Goal: Information Seeking & Learning: Check status

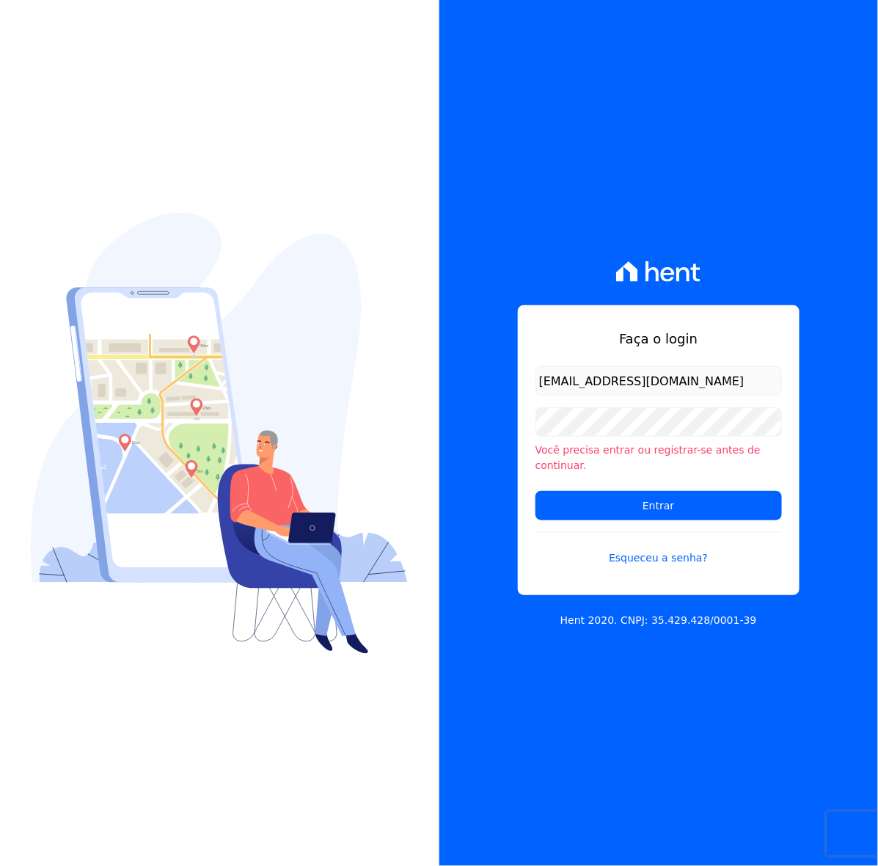
click at [563, 389] on input "[EMAIL_ADDRESS][DOMAIN_NAME]" at bounding box center [659, 380] width 247 height 29
drag, startPoint x: 570, startPoint y: 383, endPoint x: 483, endPoint y: 384, distance: 87.3
click at [483, 384] on div "Faça o login [EMAIL_ADDRESS][DOMAIN_NAME] Você precisa entrar ou registrar-se a…" at bounding box center [660, 433] width 440 height 866
type input "[EMAIL_ADDRESS][DOMAIN_NAME]"
click at [536, 491] on input "Entrar" at bounding box center [659, 505] width 247 height 29
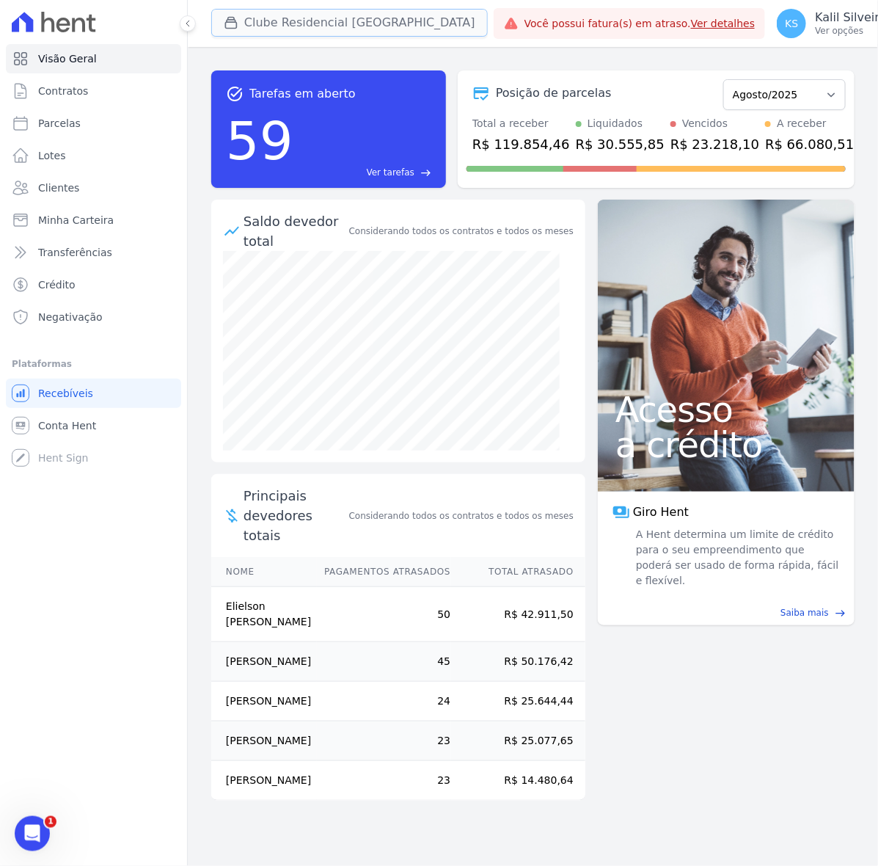
click at [387, 26] on button "Clube Residencial [GEOGRAPHIC_DATA]" at bounding box center [349, 23] width 277 height 28
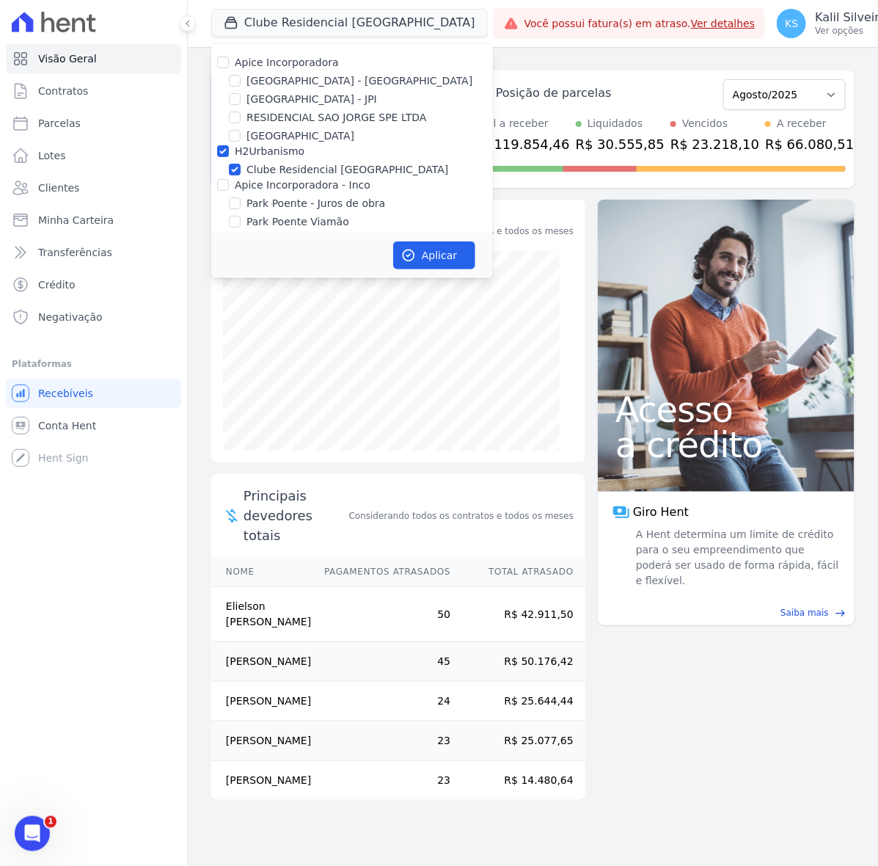
click at [283, 184] on label "Apice Incorporadora - Inco" at bounding box center [303, 185] width 136 height 12
click at [229, 184] on input "Apice Incorporadora - Inco" at bounding box center [223, 185] width 12 height 12
checkbox input "true"
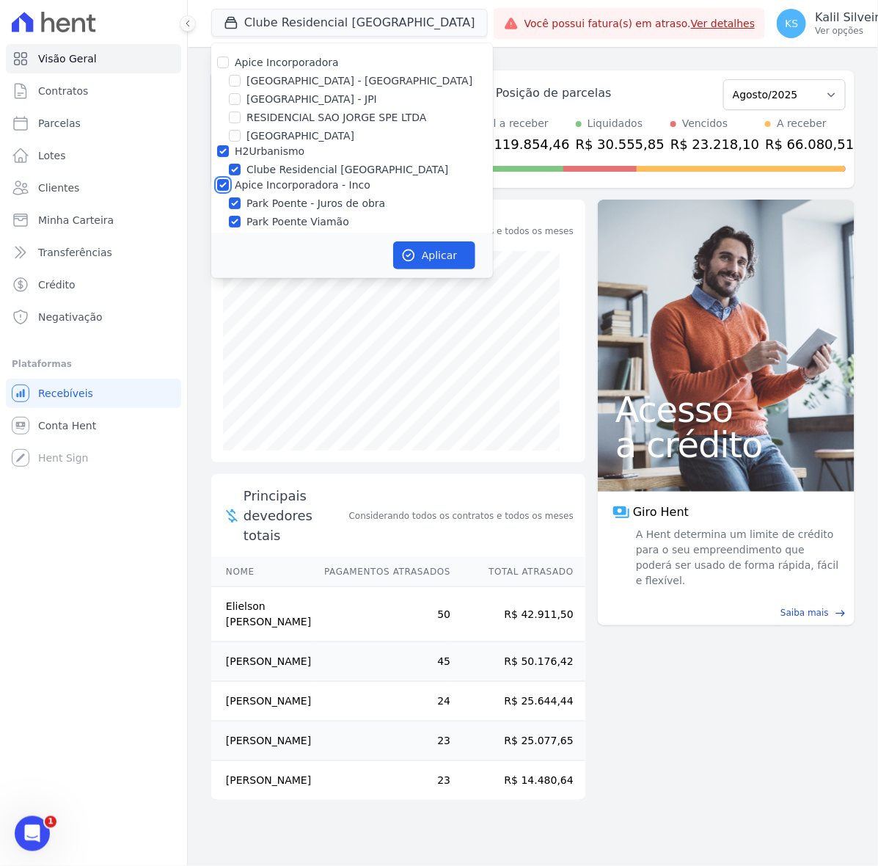
checkbox input "true"
click at [277, 171] on label "Clube Residencial Saint Louis" at bounding box center [348, 169] width 202 height 15
click at [241, 171] on input "Clube Residencial Saint Louis" at bounding box center [235, 170] width 12 height 12
checkbox input "false"
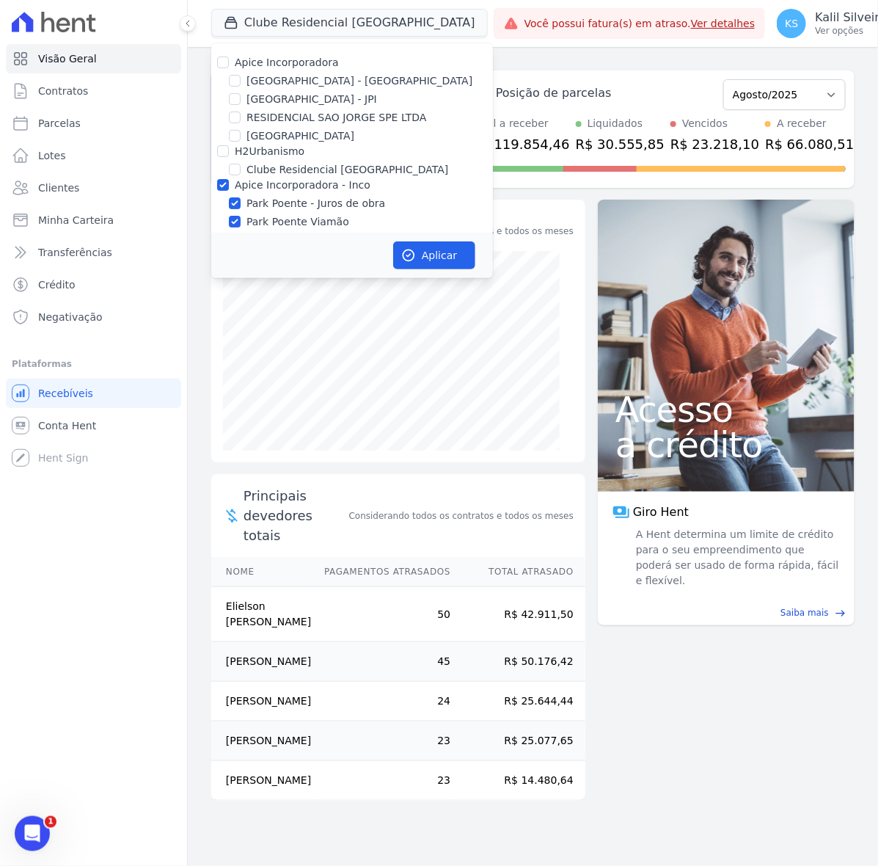
click at [268, 62] on label "Apice Incorporadora" at bounding box center [287, 63] width 104 height 12
click at [229, 62] on input "Apice Incorporadora" at bounding box center [223, 63] width 12 height 12
checkbox input "true"
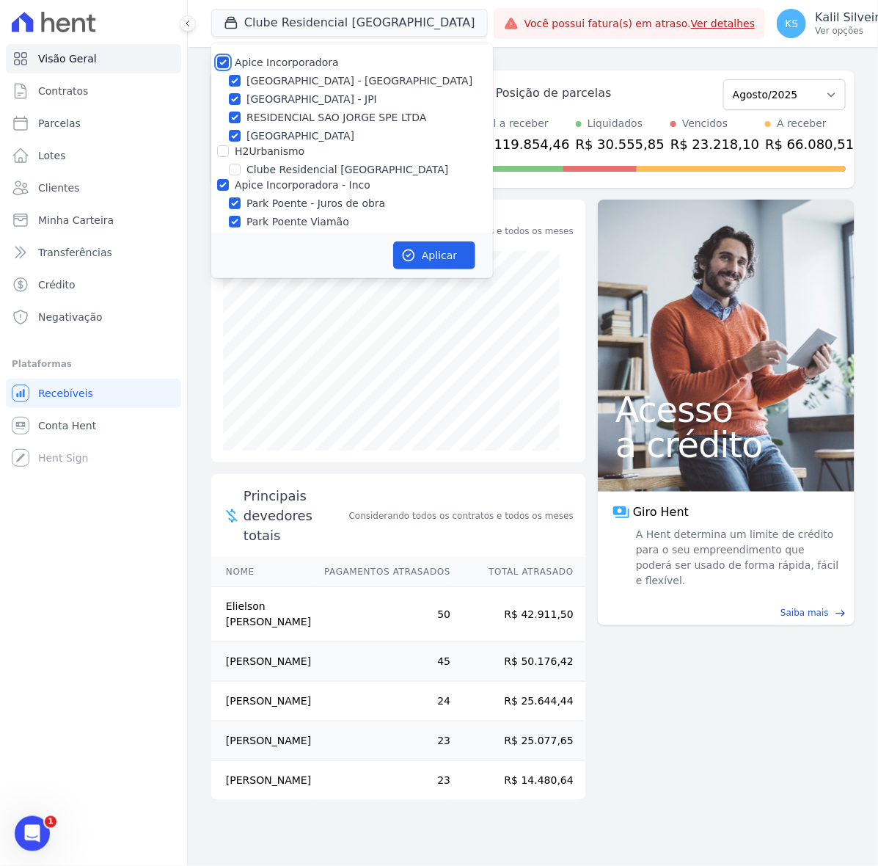
checkbox input "true"
click at [270, 105] on label "Arty Park - JPI" at bounding box center [312, 99] width 131 height 15
click at [241, 105] on input "Arty Park - JPI" at bounding box center [235, 99] width 12 height 12
checkbox input "false"
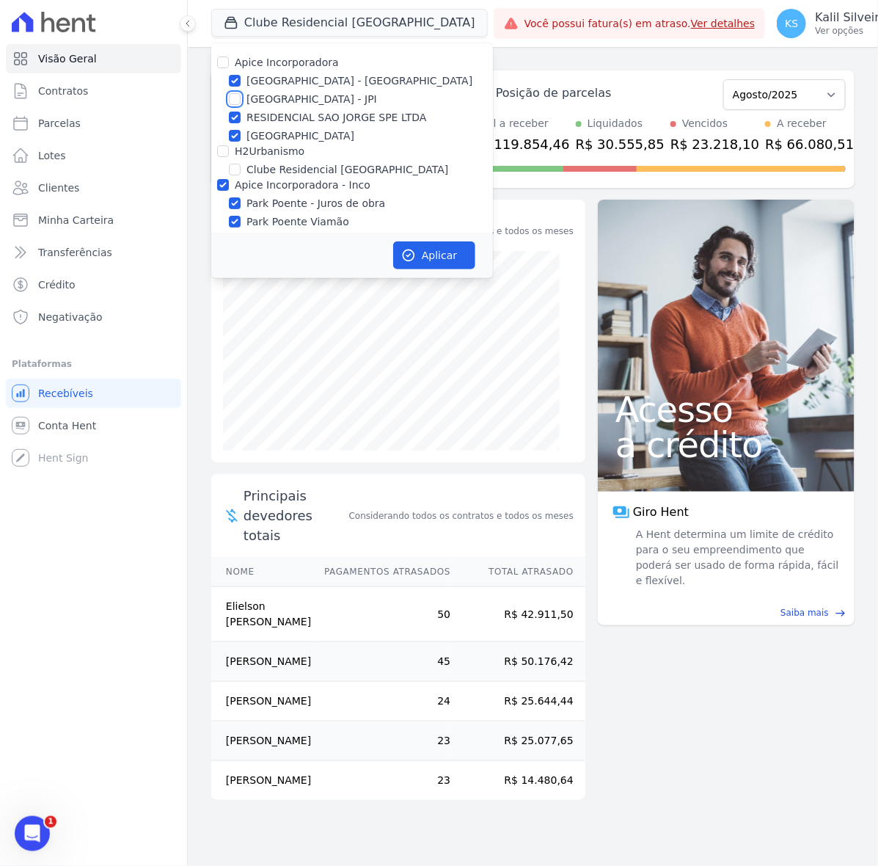
checkbox input "false"
click at [272, 121] on label "RESIDENCIAL SAO JORGE SPE LTDA" at bounding box center [337, 117] width 181 height 15
click at [241, 121] on input "RESIDENCIAL SAO JORGE SPE LTDA" at bounding box center [235, 118] width 12 height 12
checkbox input "false"
click at [275, 132] on label "Sant Louis Residences" at bounding box center [301, 135] width 108 height 15
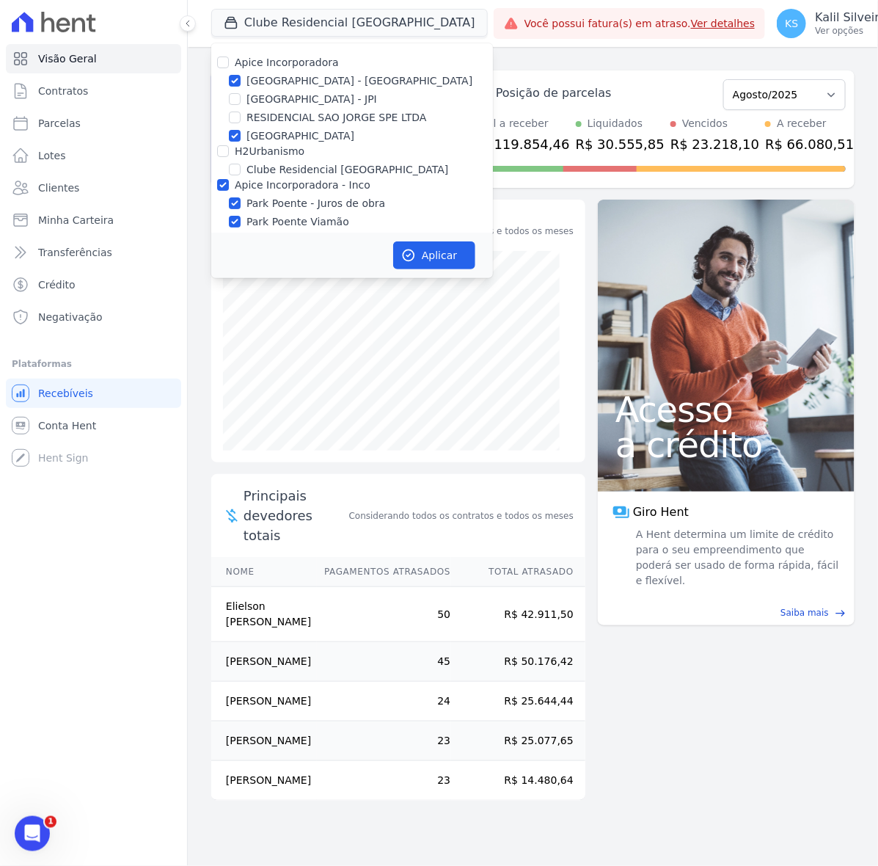
click at [241, 132] on input "Sant Louis Residences" at bounding box center [235, 136] width 12 height 12
checkbox input "false"
click at [283, 180] on label "Apice Incorporadora - Inco" at bounding box center [303, 185] width 136 height 12
click at [229, 180] on input "Apice Incorporadora - Inco" at bounding box center [223, 185] width 12 height 12
checkbox input "false"
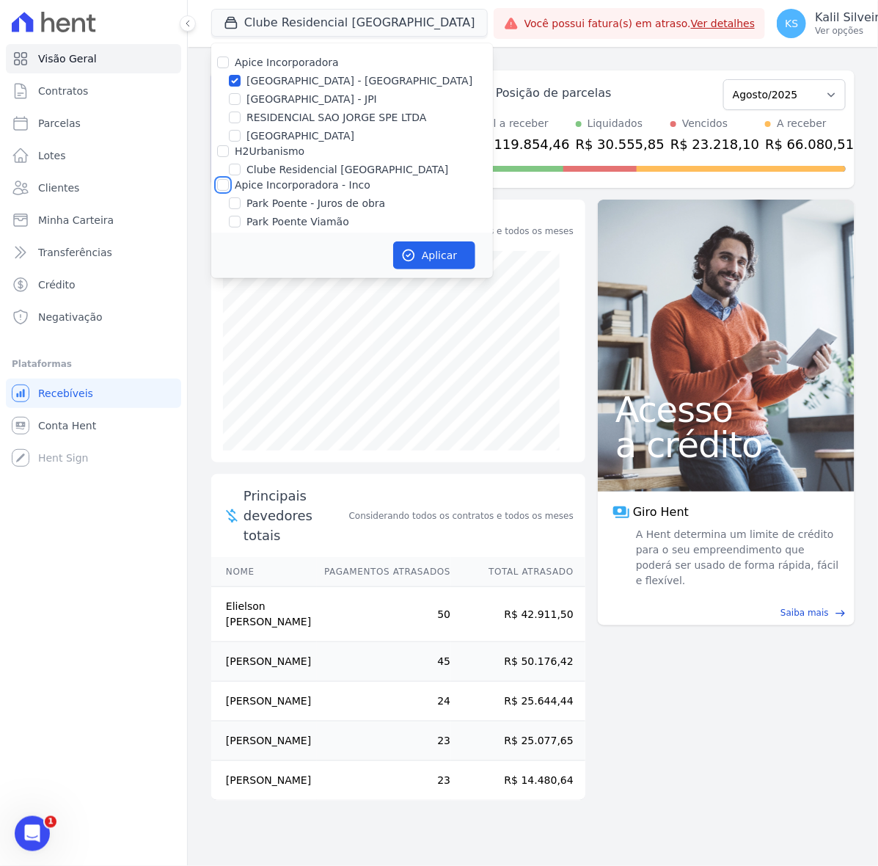
checkbox input "false"
click at [284, 59] on label "Apice Incorporadora" at bounding box center [287, 63] width 104 height 12
click at [229, 59] on input "Apice Incorporadora" at bounding box center [223, 63] width 12 height 12
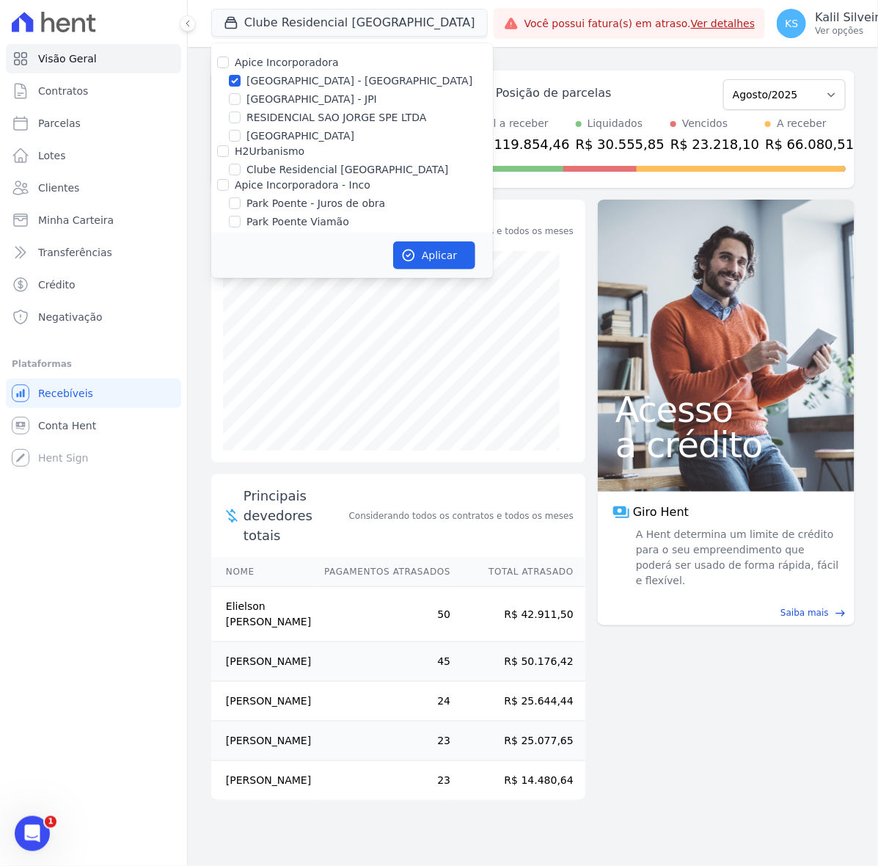
checkbox input "true"
click at [274, 147] on label "H2Urbanismo" at bounding box center [270, 151] width 70 height 12
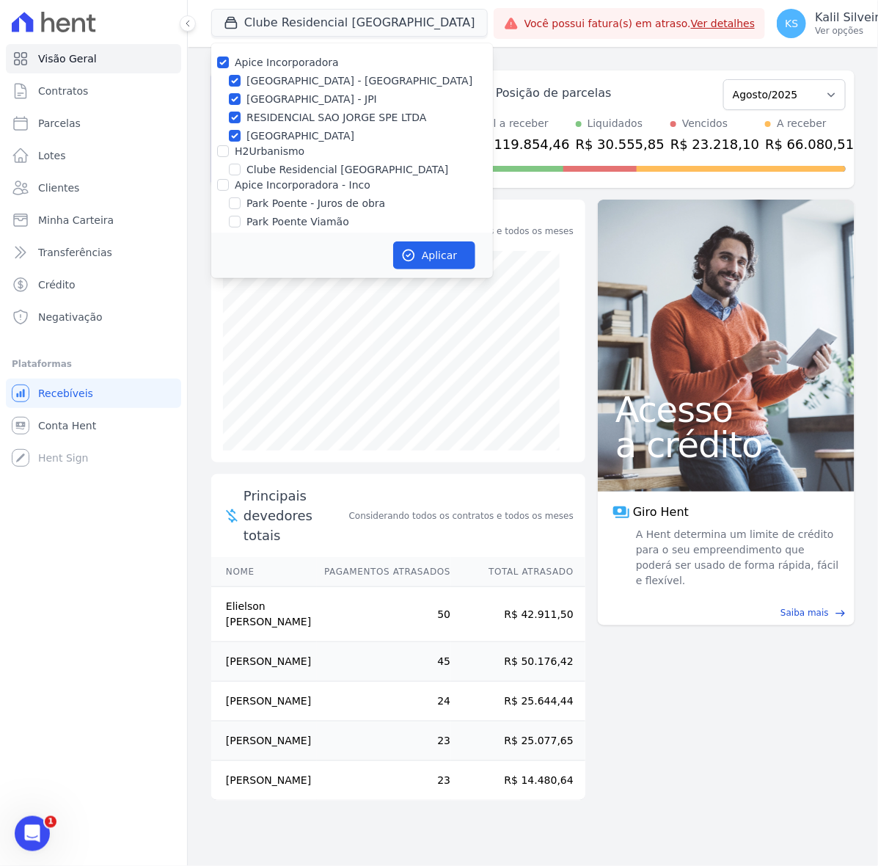
click at [229, 147] on input "H2Urbanismo" at bounding box center [223, 151] width 12 height 12
checkbox input "true"
click at [285, 188] on label "Apice Incorporadora - Inco" at bounding box center [303, 185] width 136 height 12
click at [229, 188] on input "Apice Incorporadora - Inco" at bounding box center [223, 185] width 12 height 12
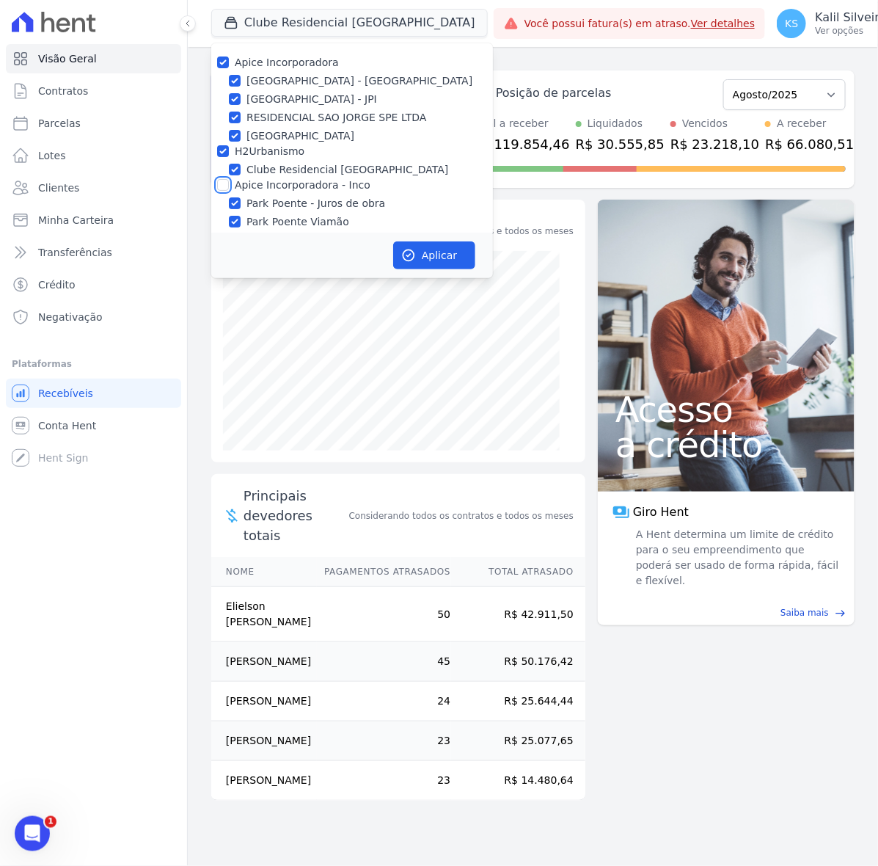
checkbox input "true"
click at [416, 255] on button "Aplicar" at bounding box center [434, 255] width 82 height 28
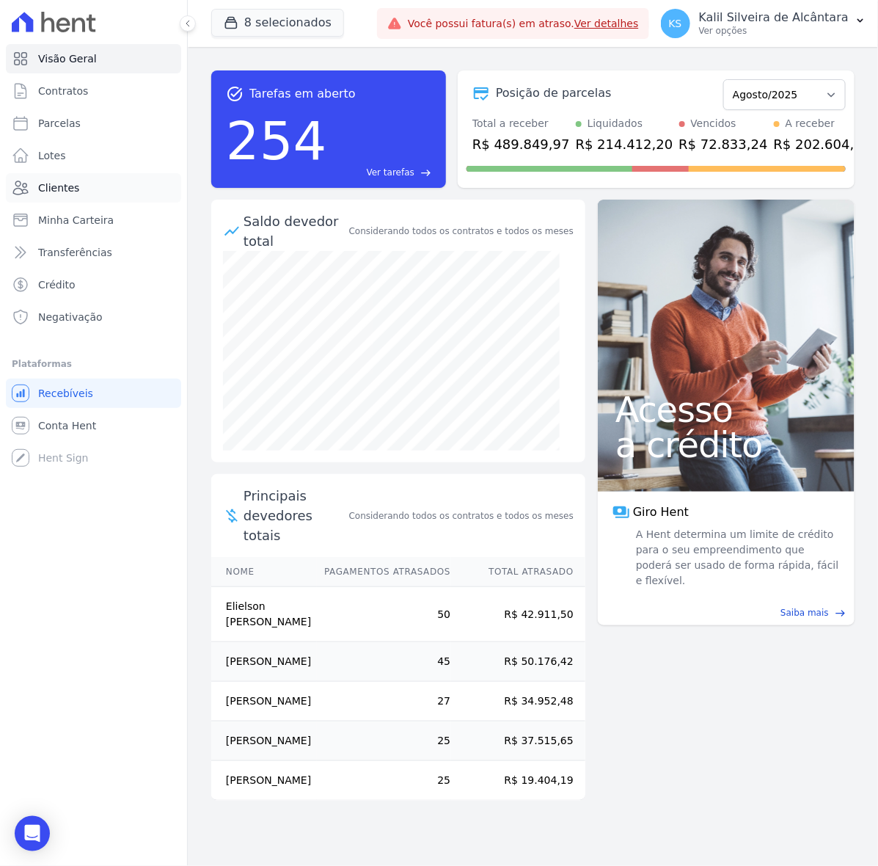
click at [89, 186] on link "Clientes" at bounding box center [93, 187] width 175 height 29
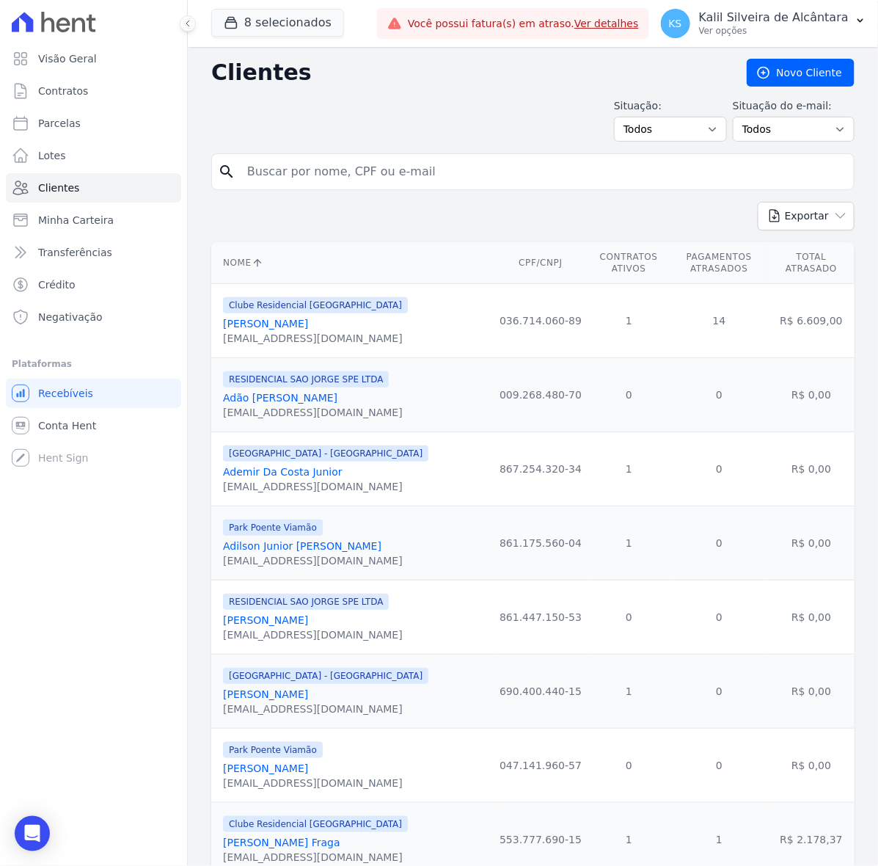
click at [365, 175] on input "search" at bounding box center [543, 171] width 610 height 29
type input "franciel"
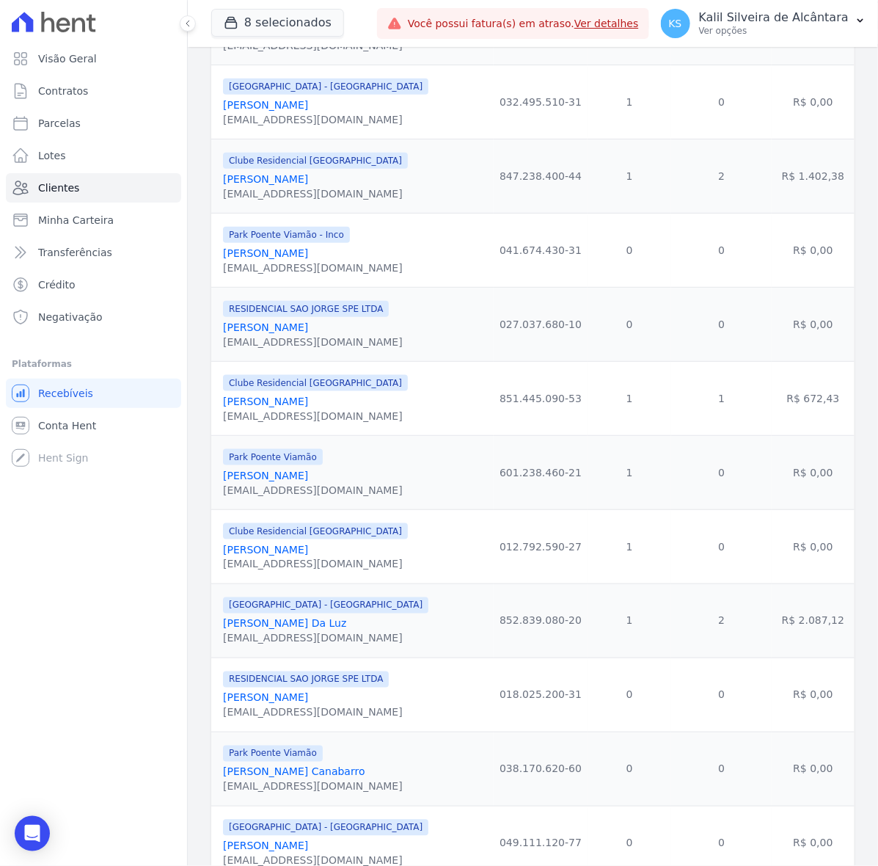
scroll to position [428, 0]
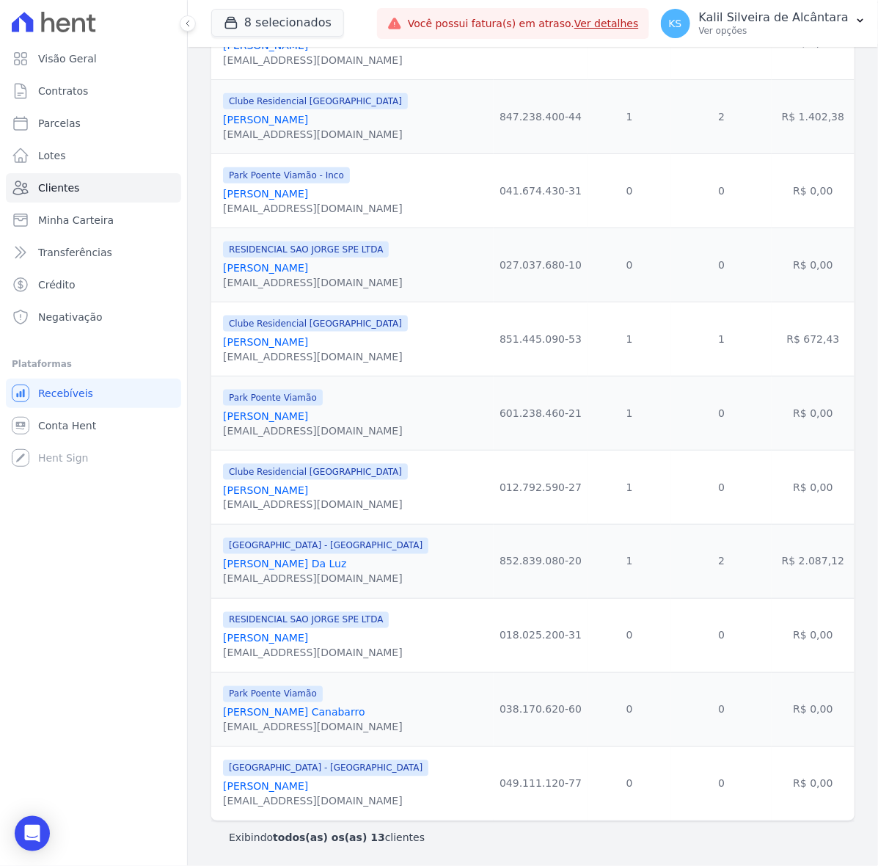
click at [308, 639] on link "Francieli Fernandes Lopes" at bounding box center [265, 639] width 85 height 12
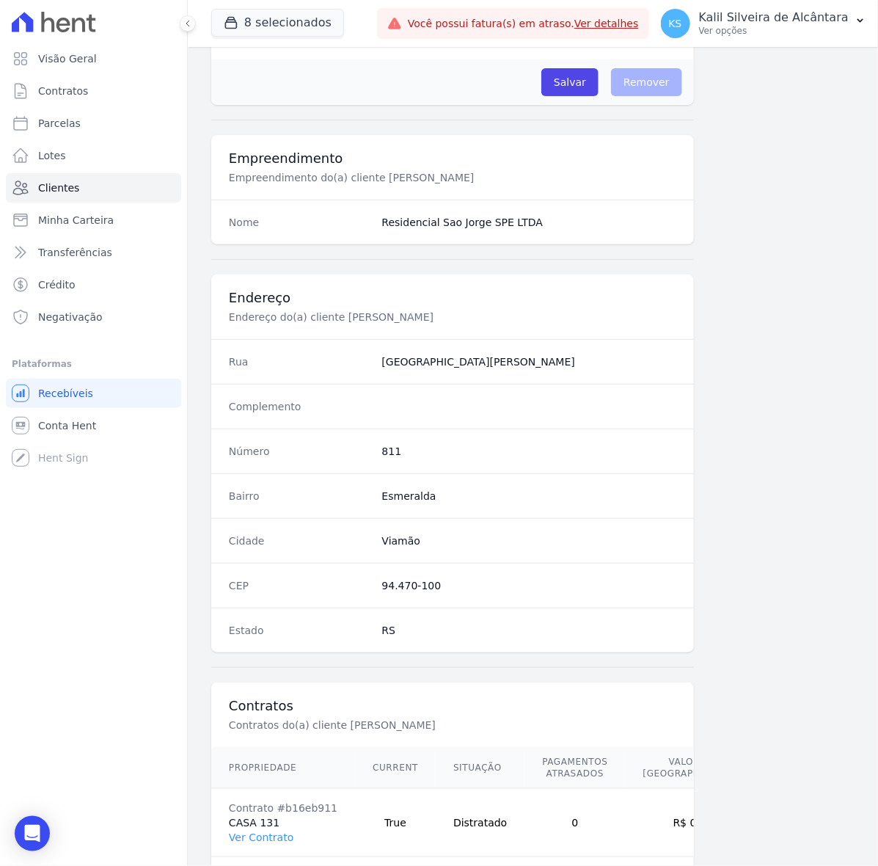
scroll to position [459, 0]
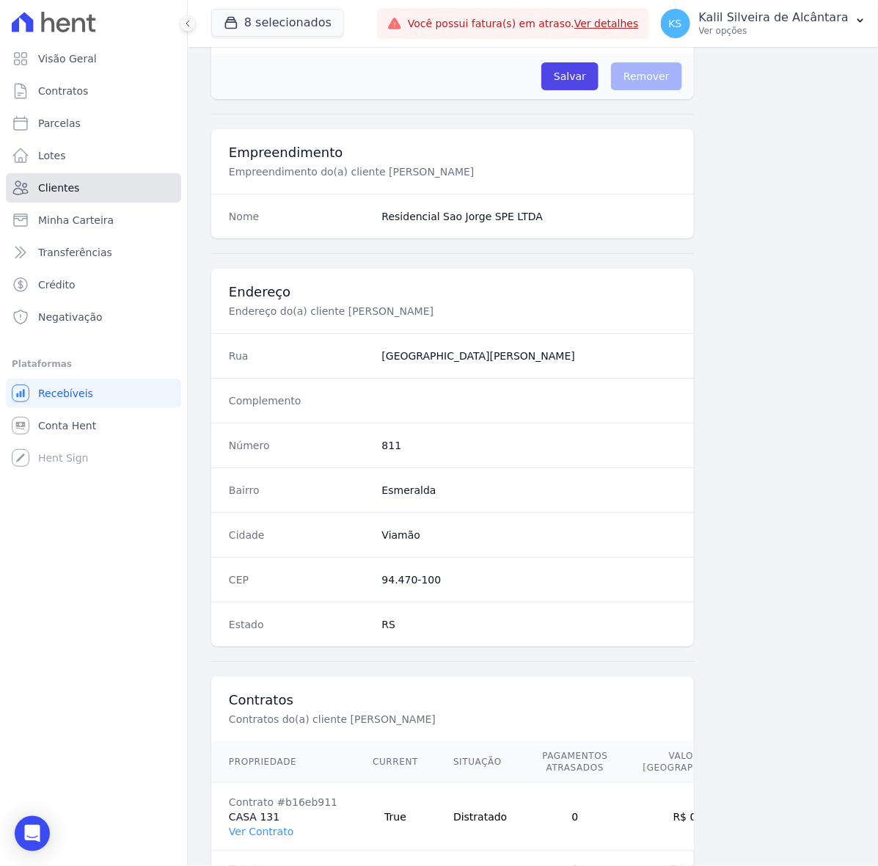
click at [116, 188] on link "Clientes" at bounding box center [93, 187] width 175 height 29
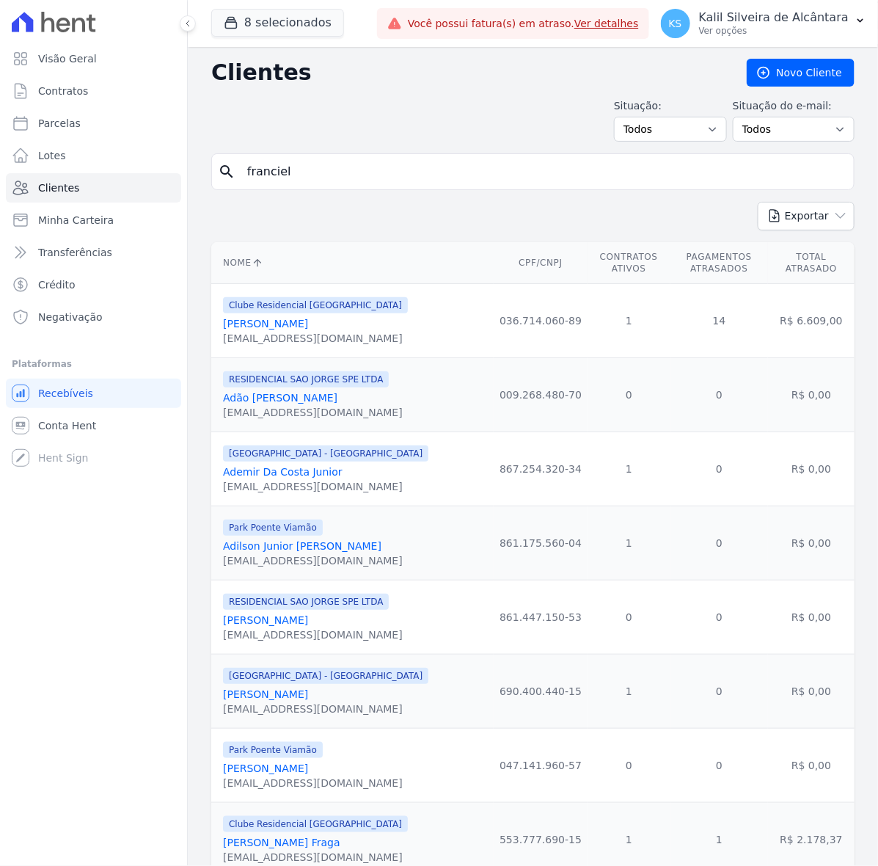
click at [280, 178] on input "franciel" at bounding box center [543, 171] width 610 height 29
click at [280, 178] on input "search" at bounding box center [543, 171] width 610 height 29
type input "Yuri"
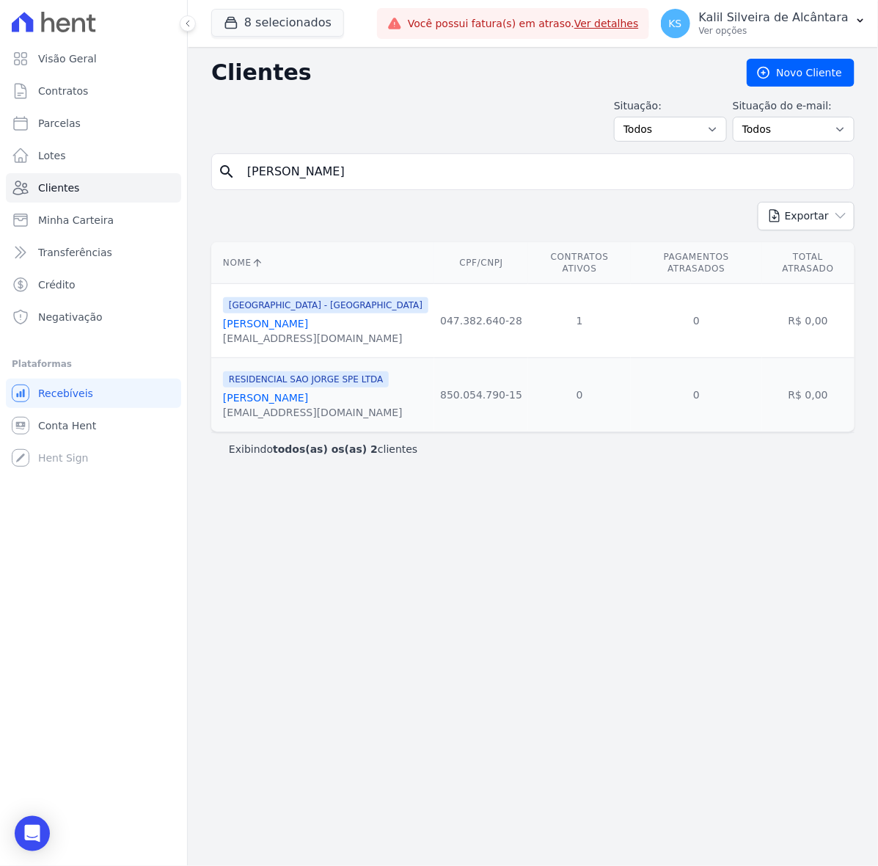
click at [295, 392] on link "Yuri Silva De Oliveira" at bounding box center [265, 398] width 85 height 12
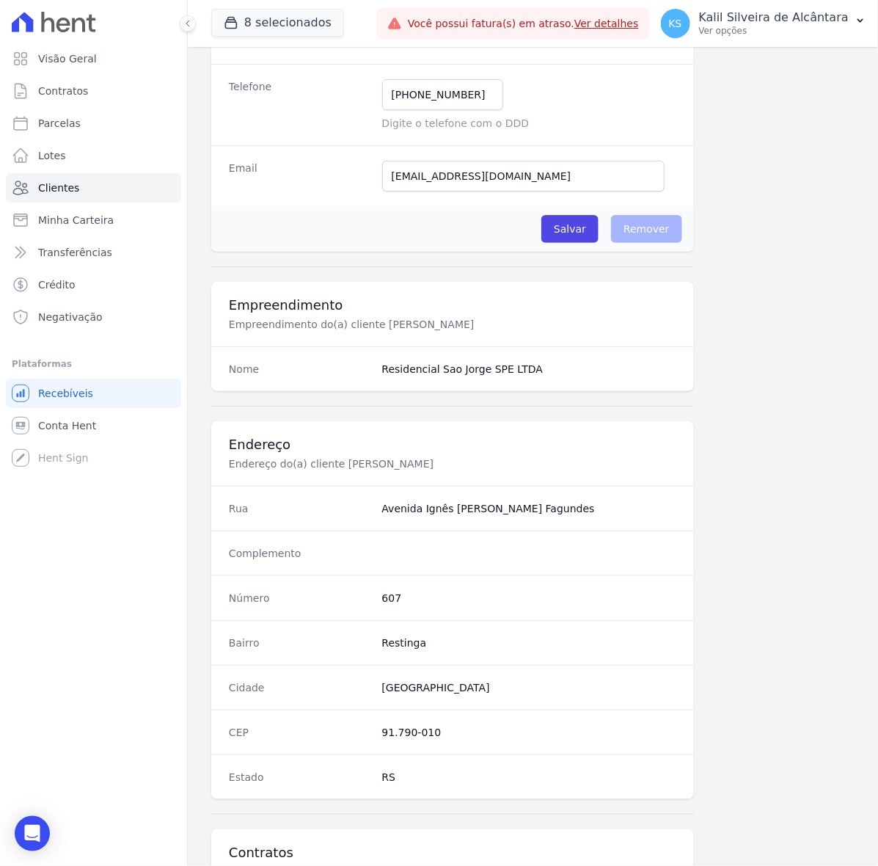
scroll to position [523, 0]
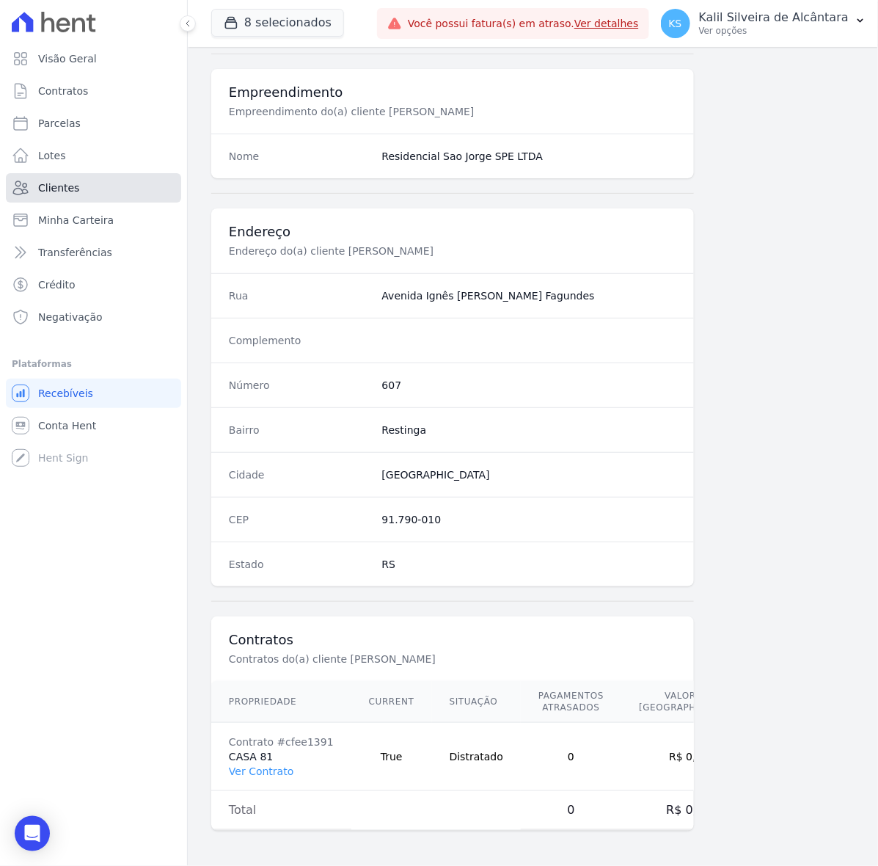
click at [106, 192] on link "Clientes" at bounding box center [93, 187] width 175 height 29
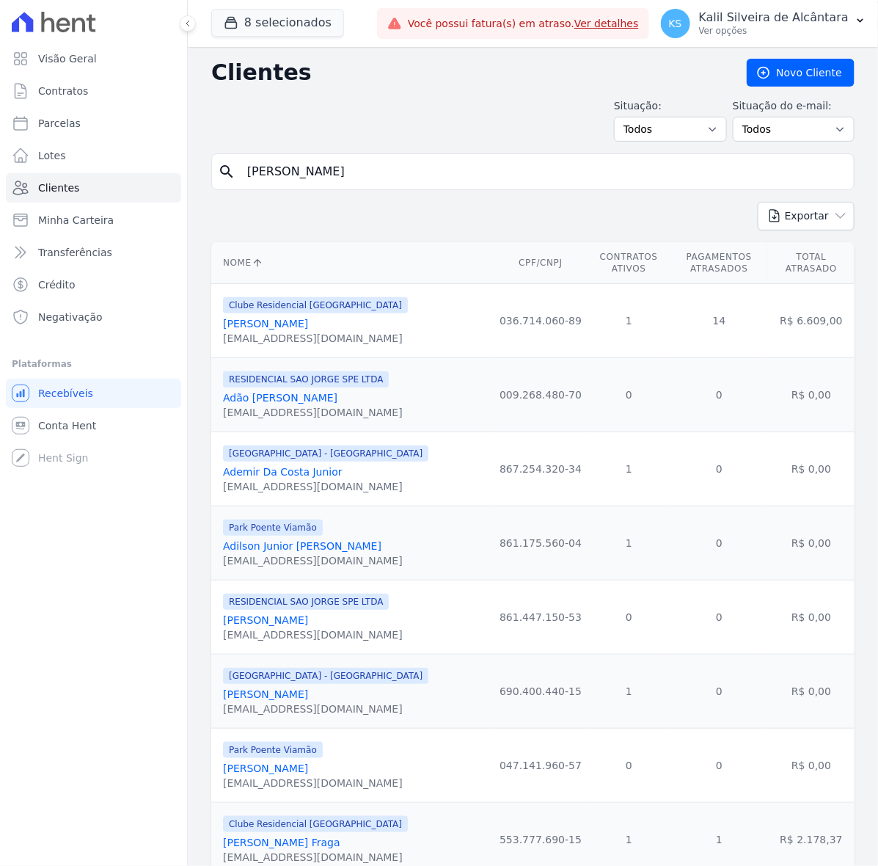
click at [302, 175] on input "Yuri" at bounding box center [543, 171] width 610 height 29
type input "S"
click at [302, 175] on input "search" at bounding box center [543, 171] width 610 height 29
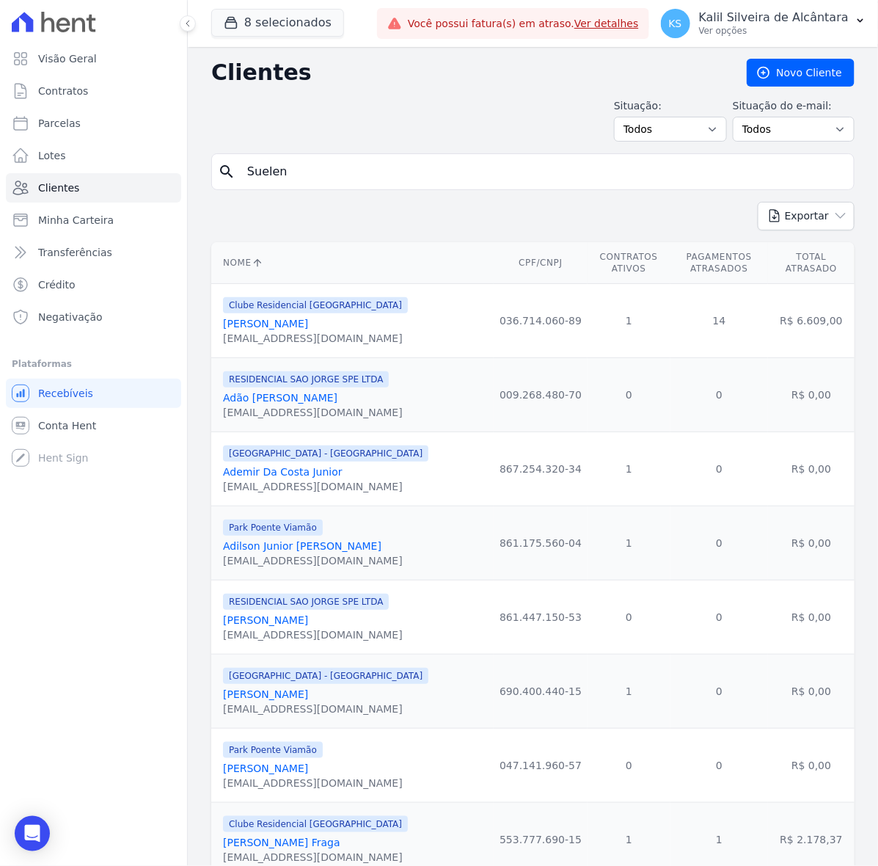
type input "Suelen"
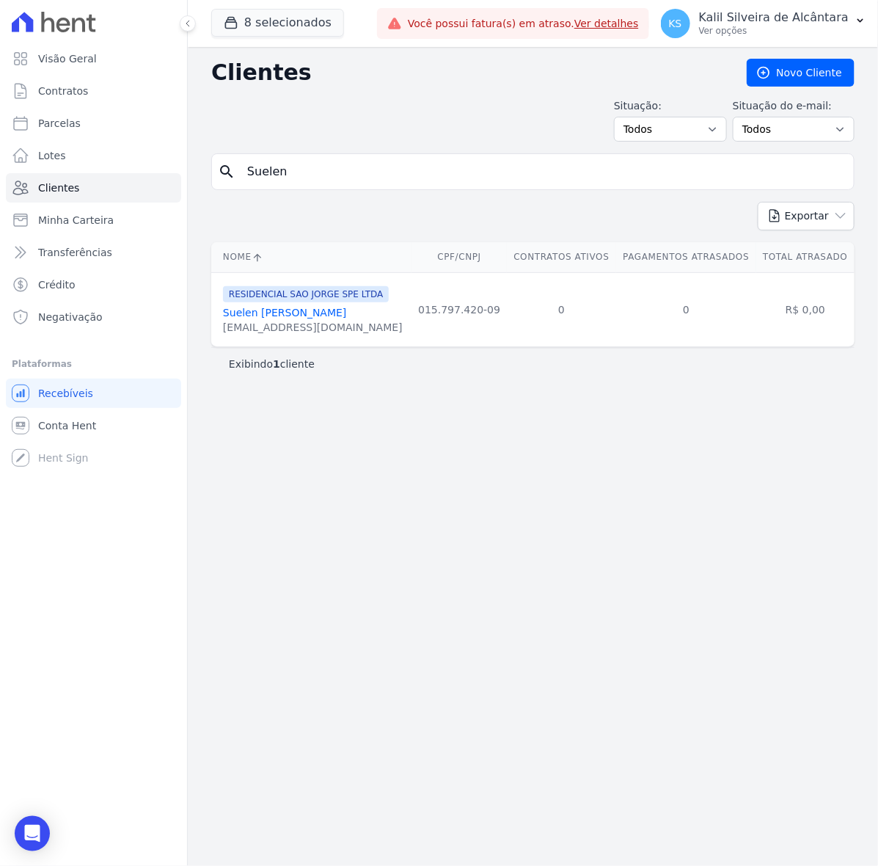
click at [335, 317] on link "Suelen Rosa Muttes Machado" at bounding box center [285, 313] width 124 height 12
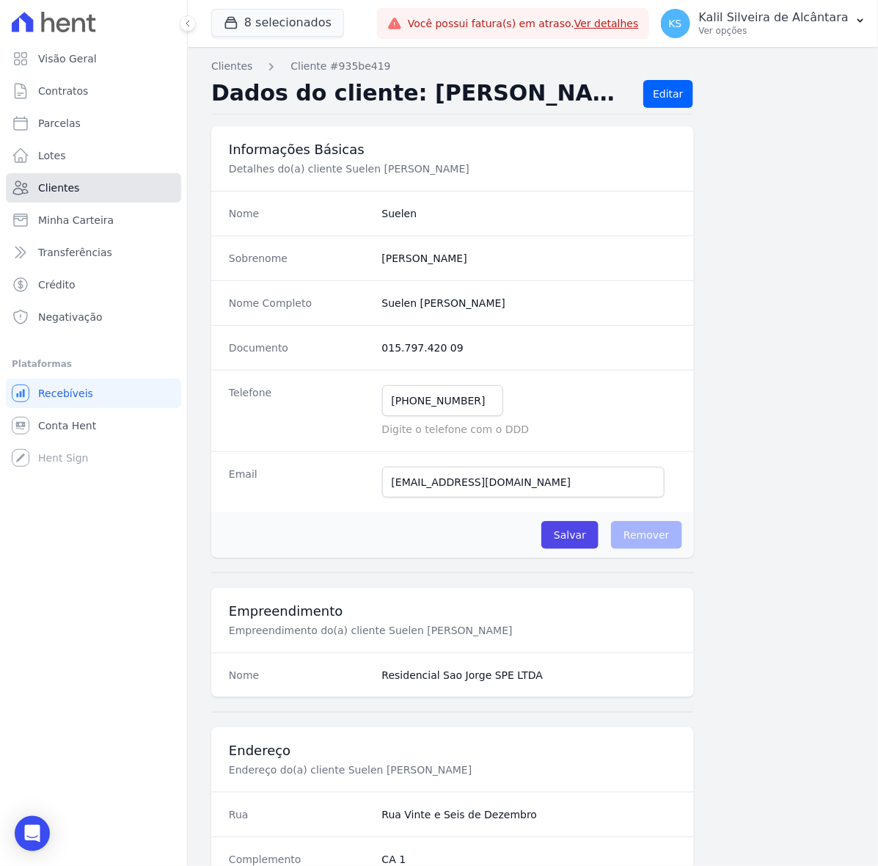
click at [109, 185] on link "Clientes" at bounding box center [93, 187] width 175 height 29
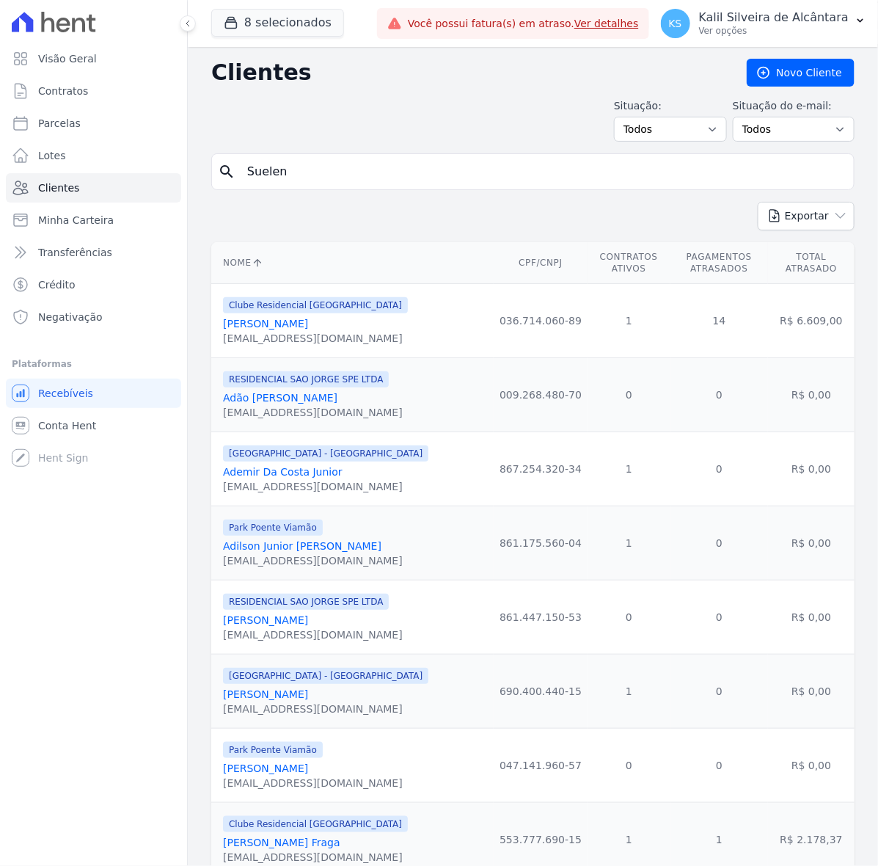
click at [313, 167] on input "Suelen" at bounding box center [543, 171] width 610 height 29
paste input "Victor Gabriel Guedes Silva"
type input "Victor Gabriel Guedes Silva"
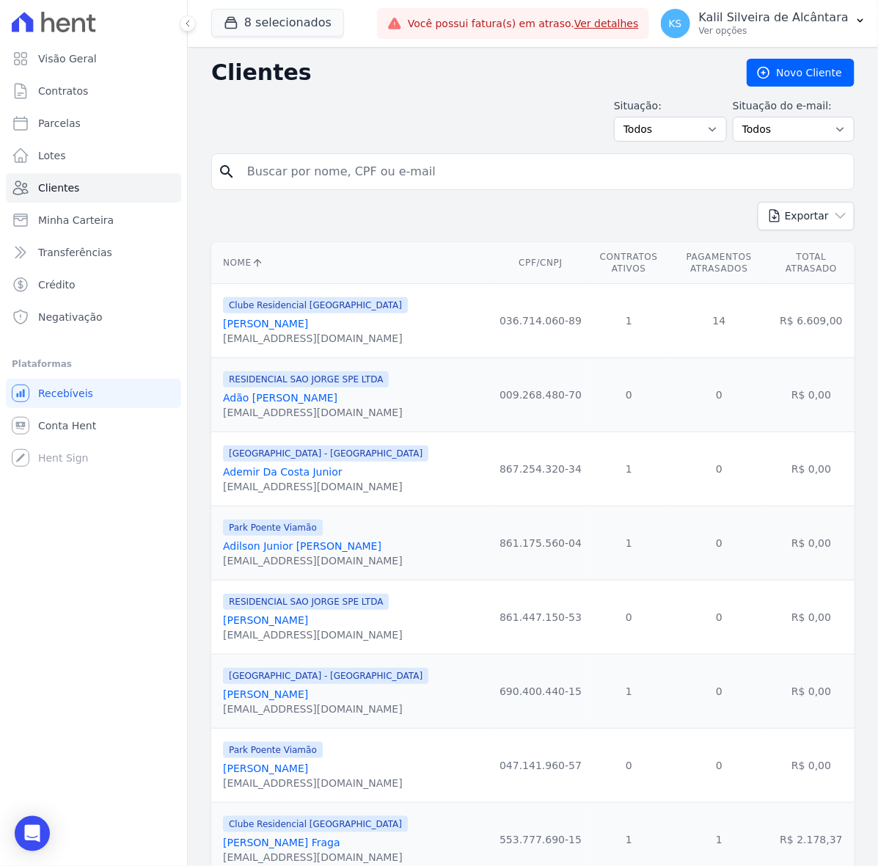
click at [313, 166] on input "search" at bounding box center [543, 171] width 610 height 29
paste input "Victor Gabriel Guedes Silva"
type input "Victor Gabriel Guedes Silva"
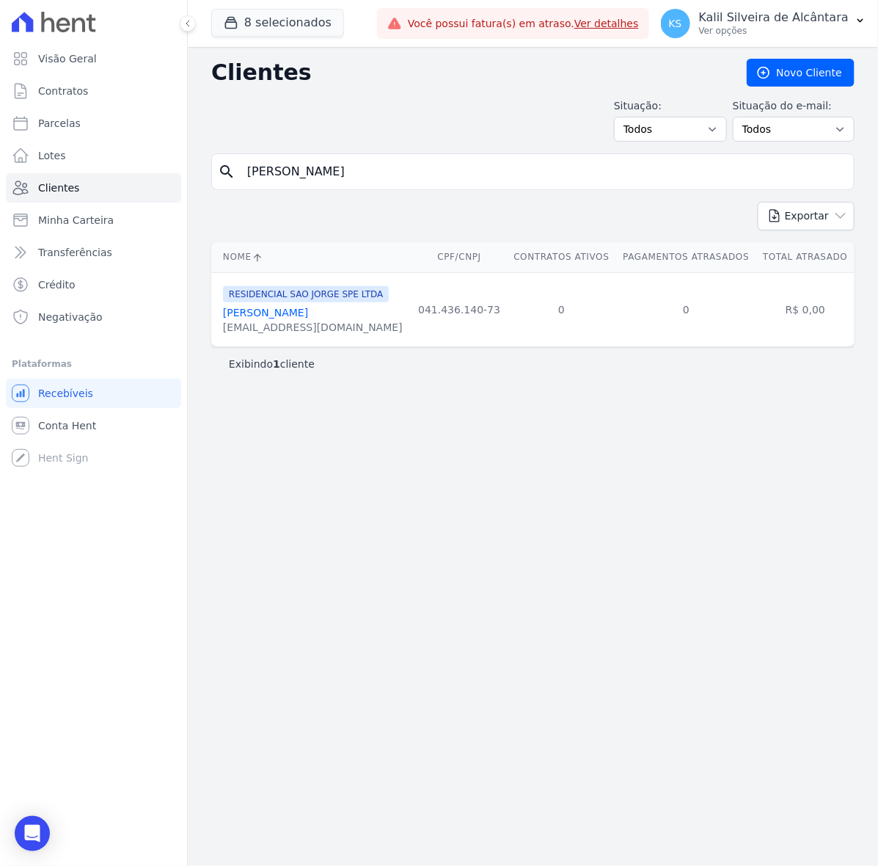
click at [277, 317] on link "Victor Gabriel Guedes Silva" at bounding box center [265, 313] width 85 height 12
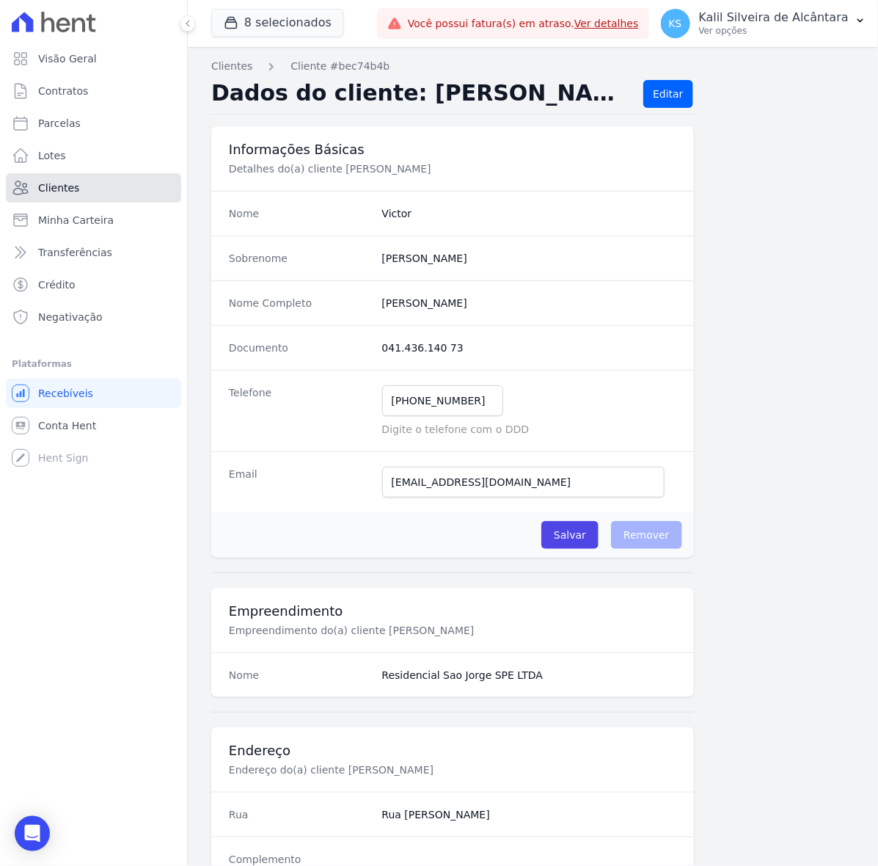
click at [114, 194] on link "Clientes" at bounding box center [93, 187] width 175 height 29
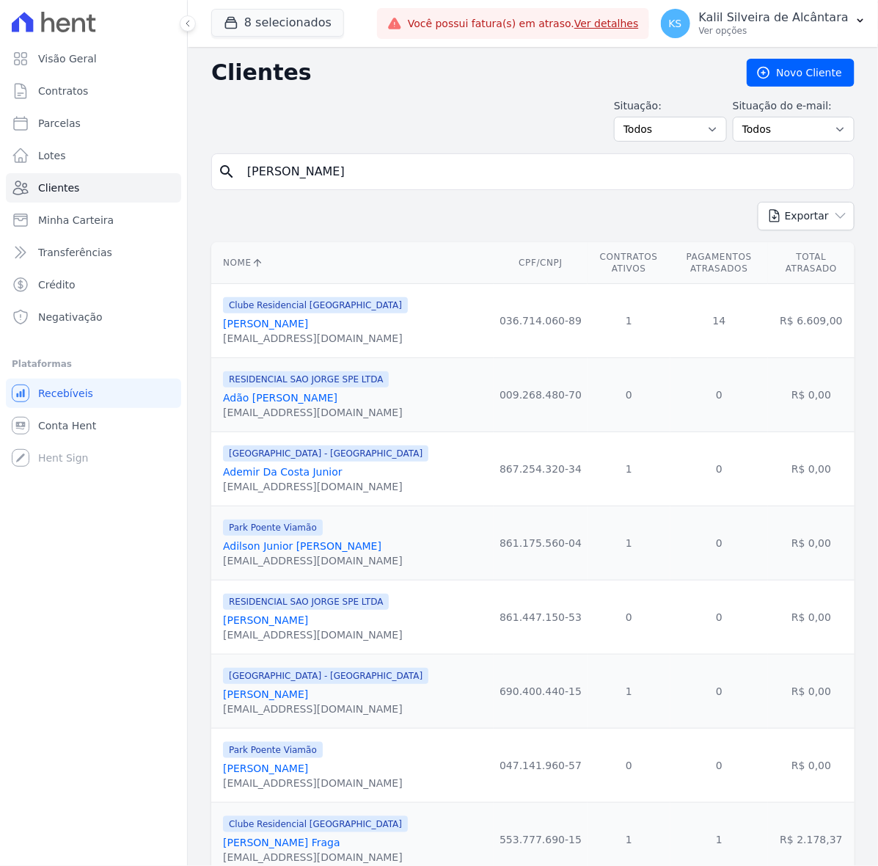
click at [296, 169] on input "Victor Gabriel Guedes Silva" at bounding box center [543, 171] width 610 height 29
click at [296, 169] on input "search" at bounding box center [543, 171] width 610 height 29
type input "Lucas l"
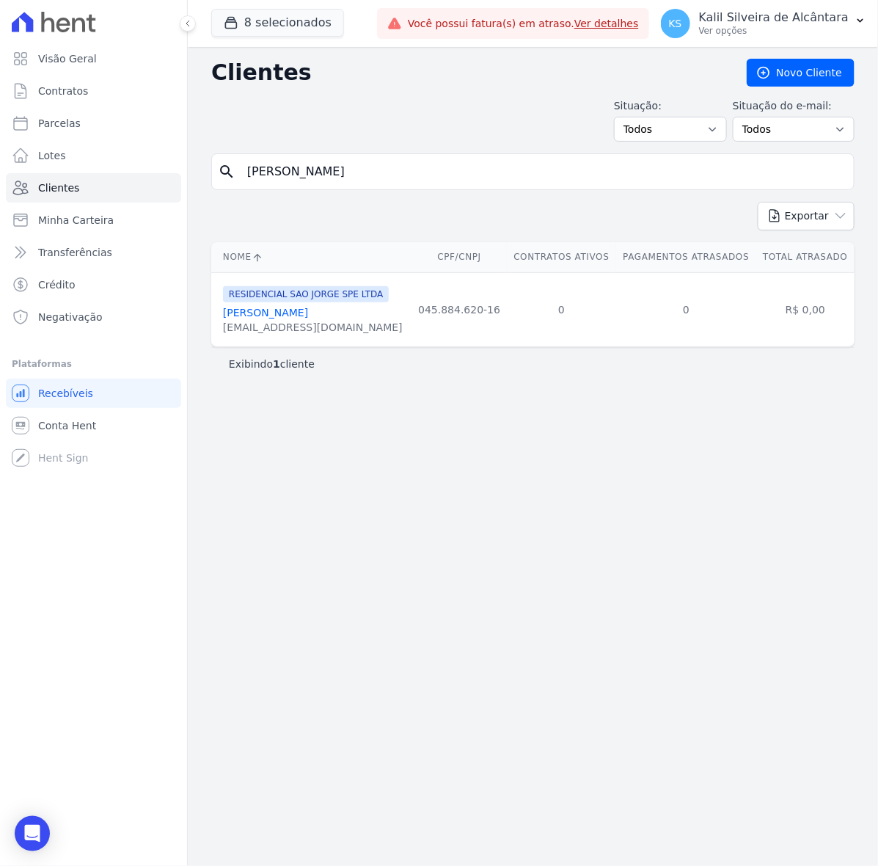
click at [308, 318] on link "Lucas Leonardo Padilha Reis" at bounding box center [265, 313] width 85 height 12
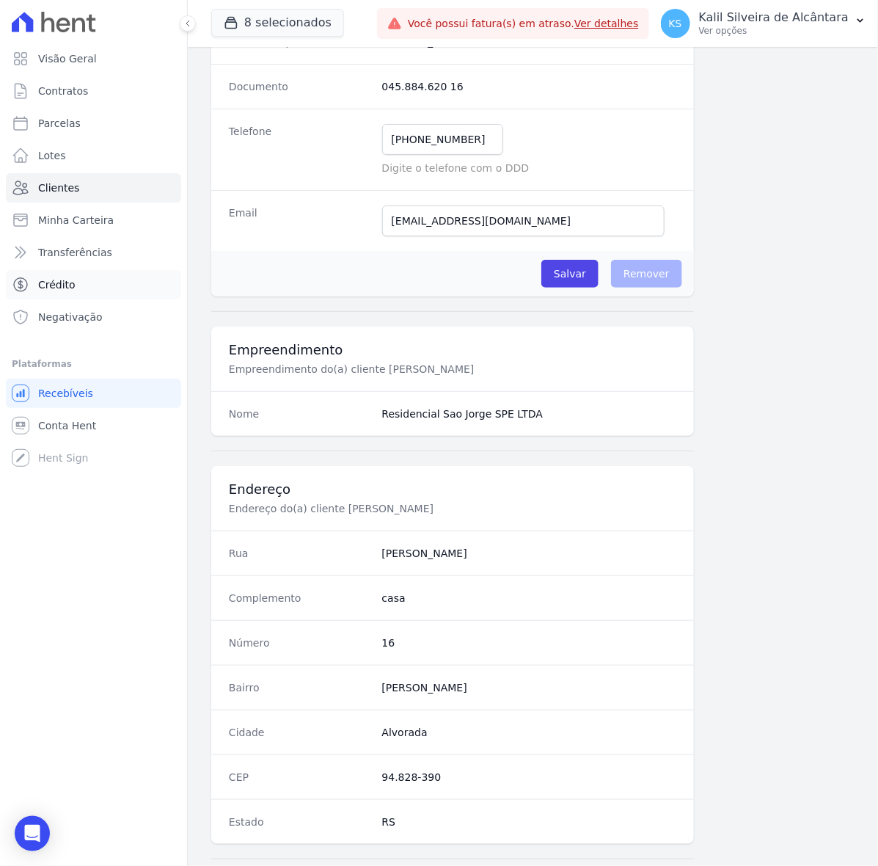
scroll to position [261, 0]
click at [86, 181] on link "Clientes" at bounding box center [93, 187] width 175 height 29
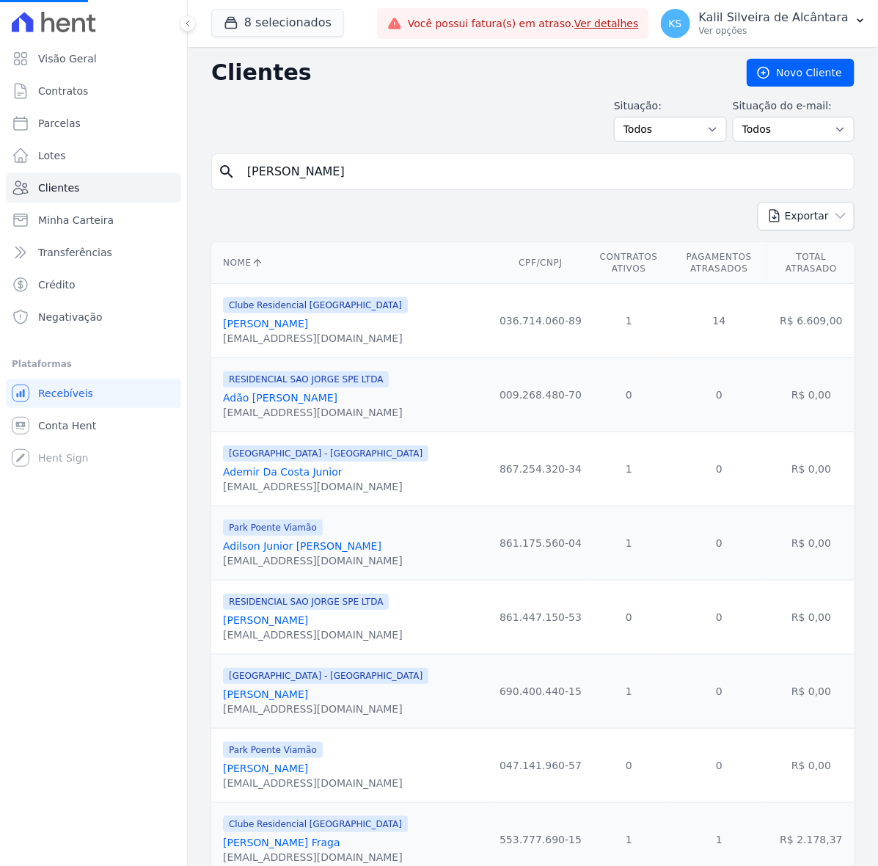
click at [327, 164] on input "Lucas l" at bounding box center [543, 171] width 610 height 29
click at [327, 164] on input "search" at bounding box center [543, 171] width 610 height 29
type input "Sidney"
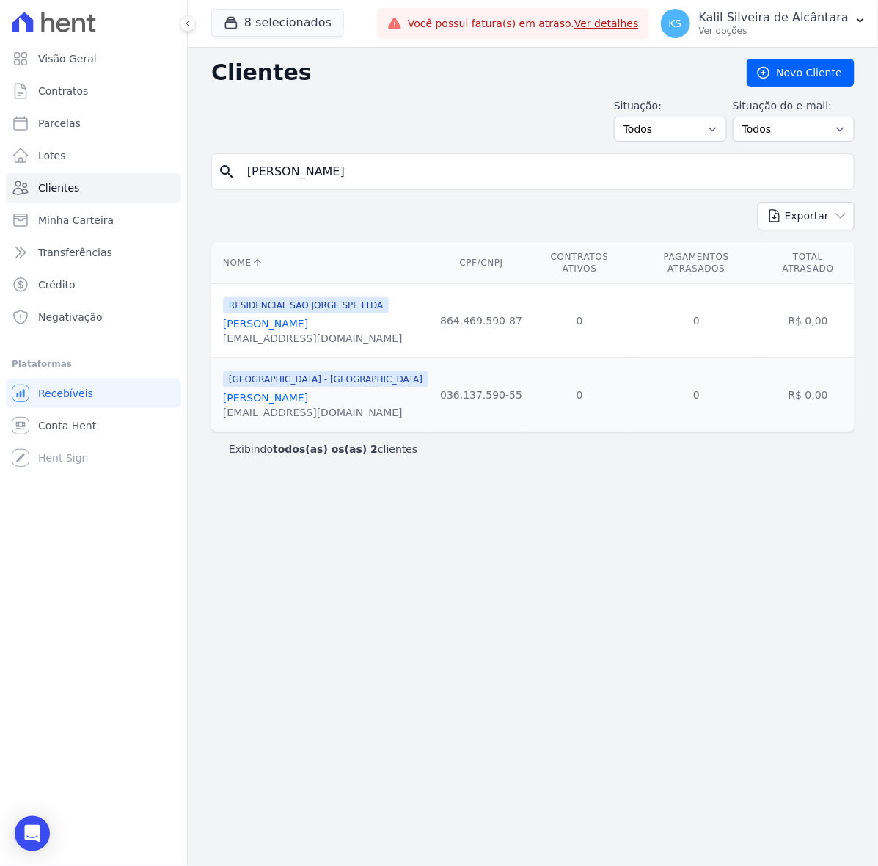
click at [308, 318] on link "Sidney Henrique Nascente Garcia Da Silva" at bounding box center [265, 324] width 85 height 12
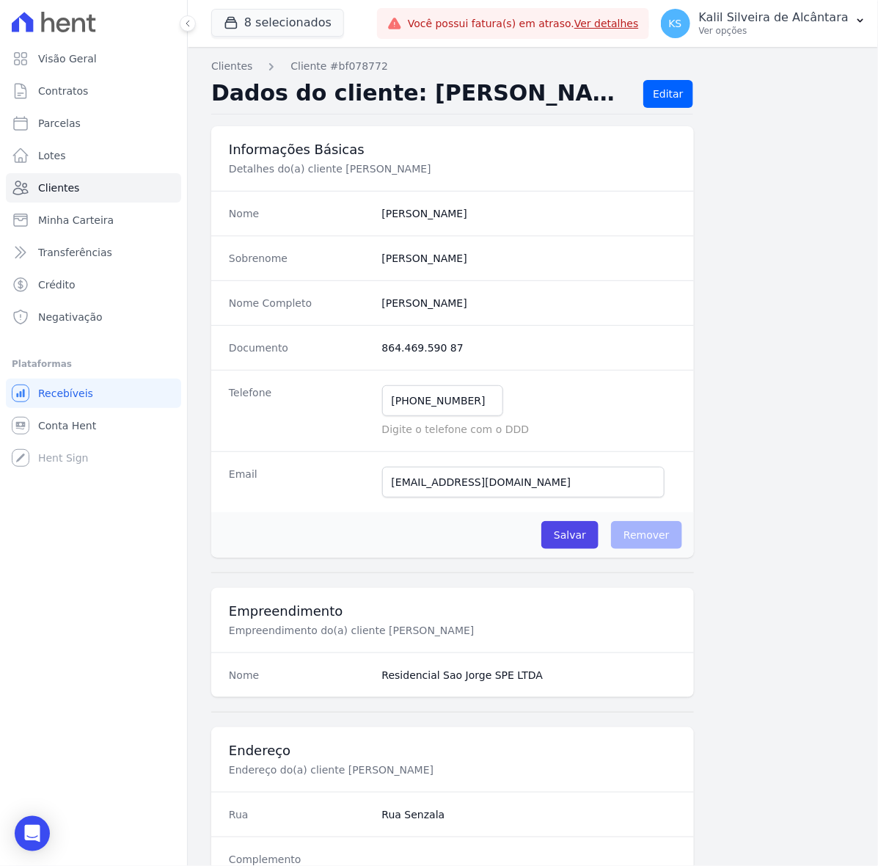
drag, startPoint x: 596, startPoint y: 305, endPoint x: 342, endPoint y: 297, distance: 254.0
click at [342, 297] on div "Nome Completo Sidney Henrique Nascente Garcia Da Silva" at bounding box center [452, 302] width 483 height 45
copy div "Sidney Henrique Nascente Garcia Da Silva"
drag, startPoint x: 490, startPoint y: 354, endPoint x: 354, endPoint y: 353, distance: 135.8
click at [354, 353] on div "Documento 864.469.590 87" at bounding box center [452, 347] width 483 height 45
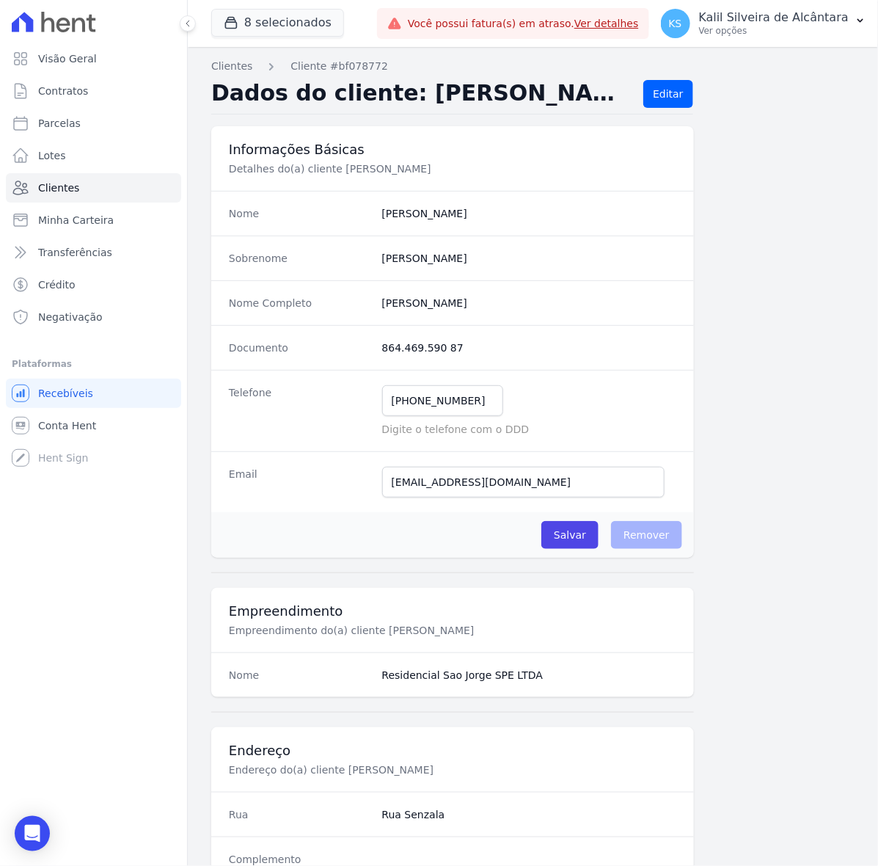
copy div "864.469.590 87"
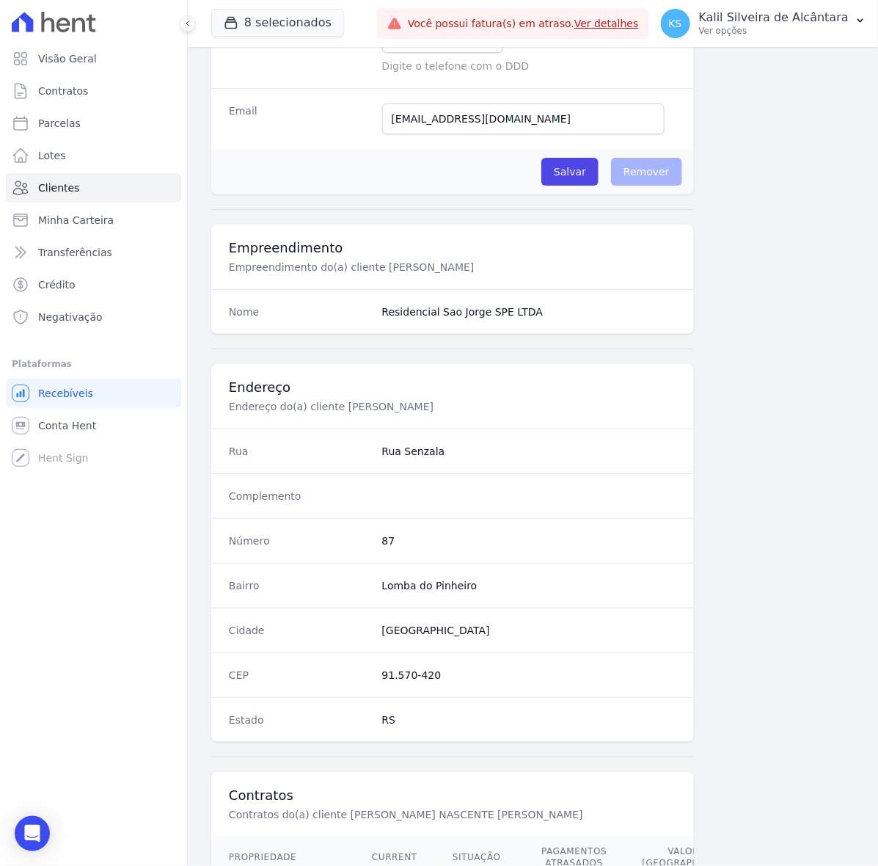
scroll to position [459, 0]
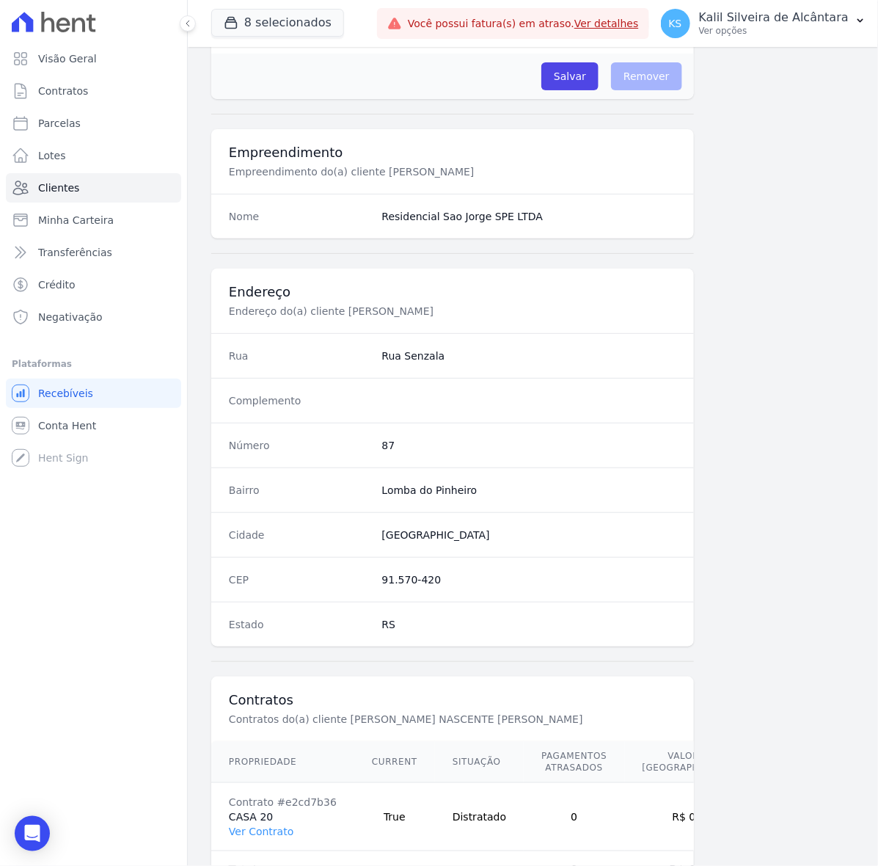
drag, startPoint x: 448, startPoint y: 581, endPoint x: 353, endPoint y: 591, distance: 95.9
click at [353, 591] on div "CEP 91.570-420" at bounding box center [452, 579] width 483 height 45
copy div "91.570-420"
drag, startPoint x: 309, startPoint y: 448, endPoint x: 283, endPoint y: 448, distance: 25.7
click at [283, 448] on div "Número 87" at bounding box center [452, 445] width 483 height 45
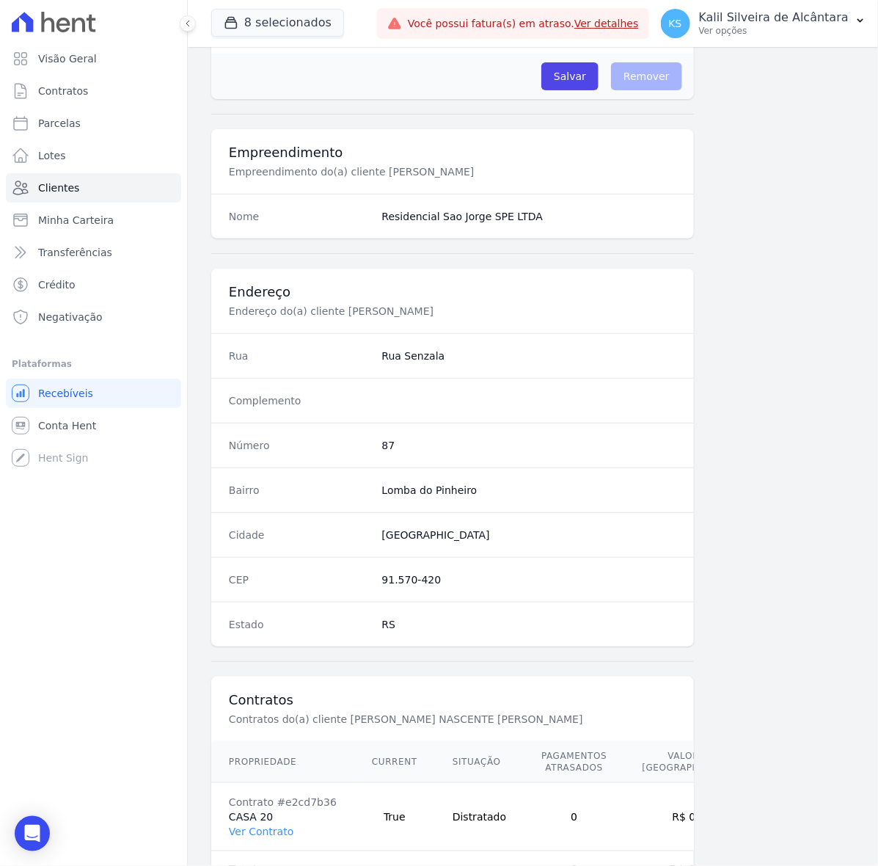
copy div "Número 87"
click at [110, 181] on link "Clientes" at bounding box center [93, 187] width 175 height 29
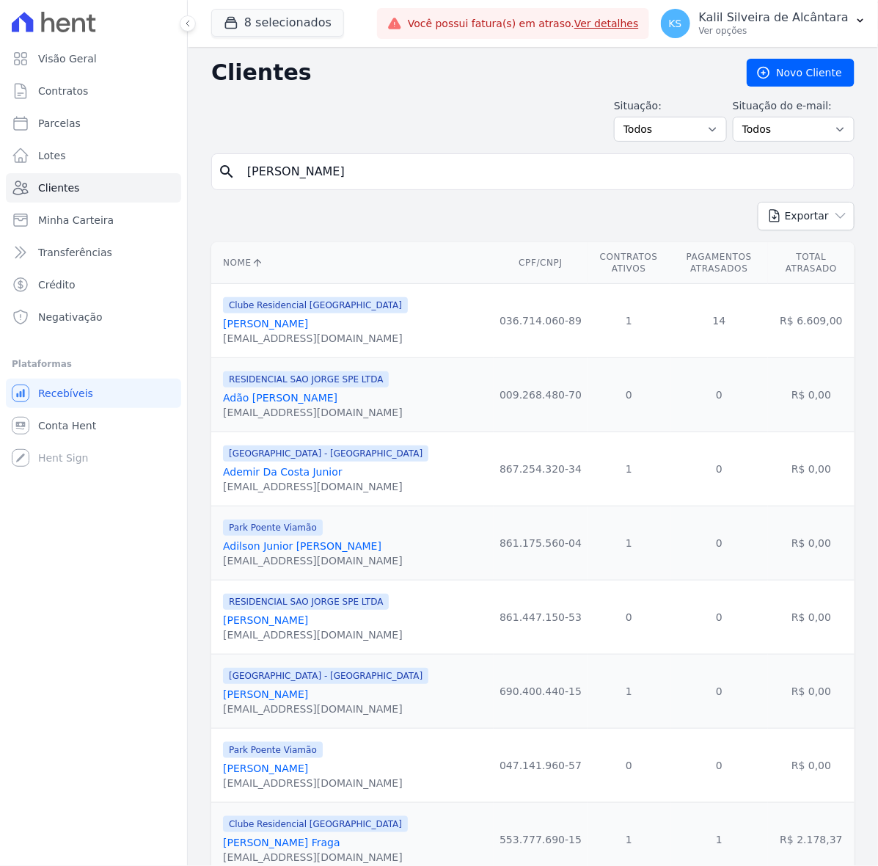
click at [306, 162] on input "Sidney" at bounding box center [543, 171] width 610 height 29
click at [336, 175] on input "search" at bounding box center [543, 171] width 610 height 29
paste input "Monica Machado De Souza"
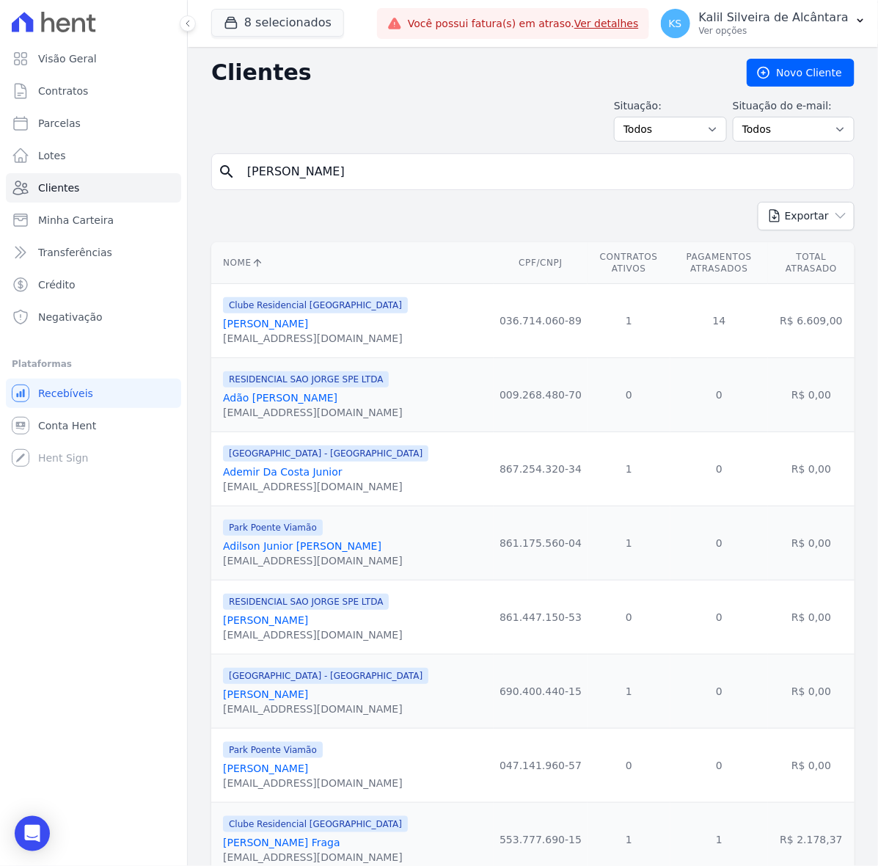
type input "Monica Machado De Souza"
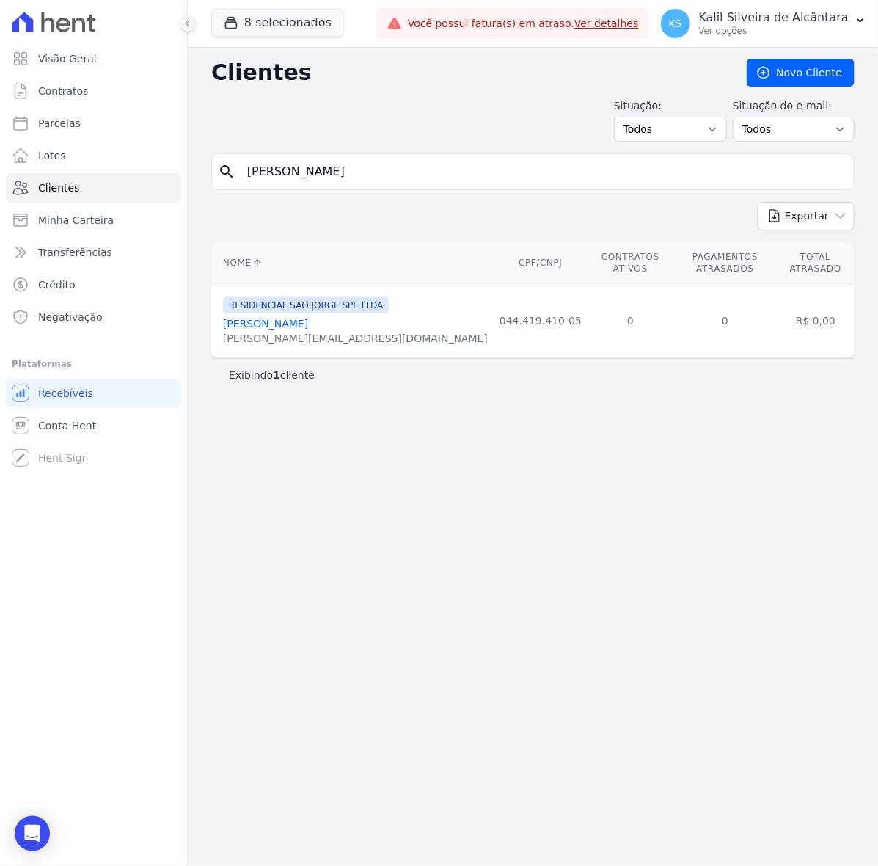
click at [308, 318] on link "Monica Machado De Souza" at bounding box center [265, 324] width 85 height 12
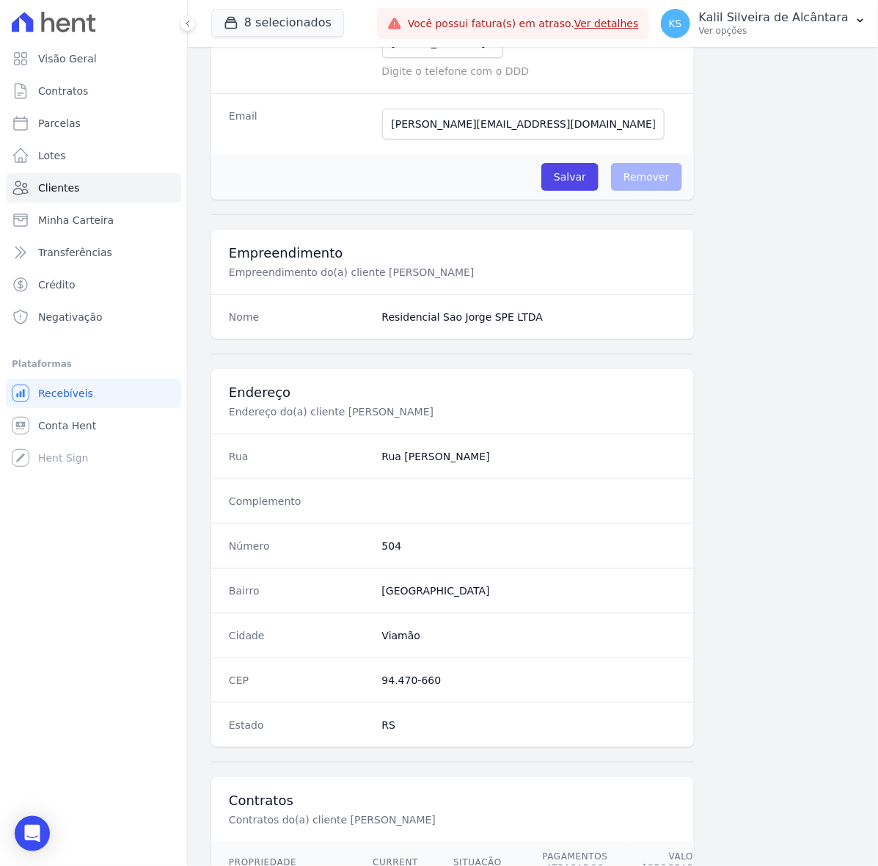
scroll to position [536, 0]
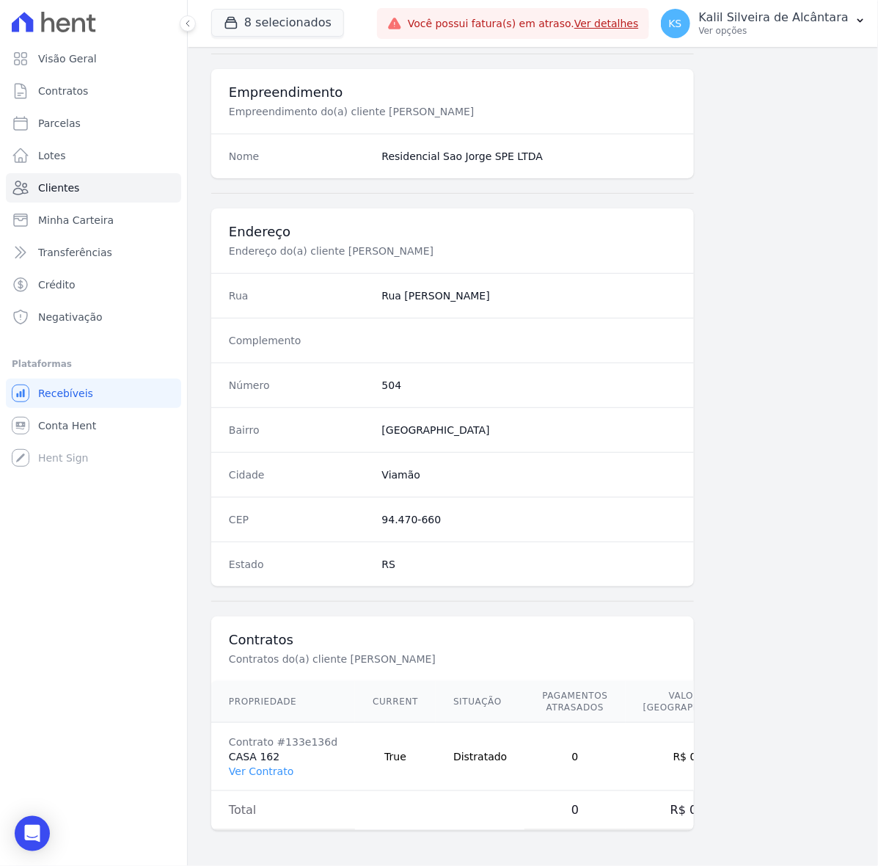
drag, startPoint x: 386, startPoint y: 508, endPoint x: 360, endPoint y: 508, distance: 26.4
click at [360, 508] on div "CEP 94.470-660" at bounding box center [452, 519] width 483 height 45
copy div "94.470-660"
drag, startPoint x: 404, startPoint y: 374, endPoint x: 335, endPoint y: 374, distance: 68.2
click at [335, 374] on div "Número 504" at bounding box center [452, 385] width 483 height 45
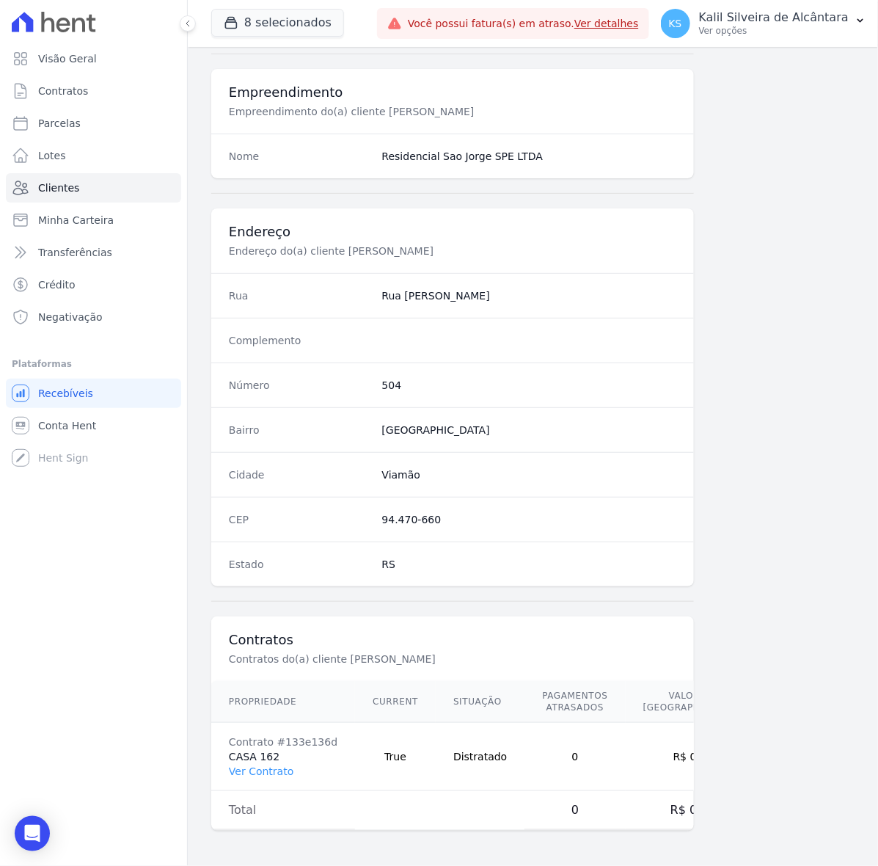
copy div "Número 504"
click at [512, 378] on dd "504" at bounding box center [529, 385] width 294 height 15
click at [45, 192] on span "Clientes" at bounding box center [58, 188] width 41 height 15
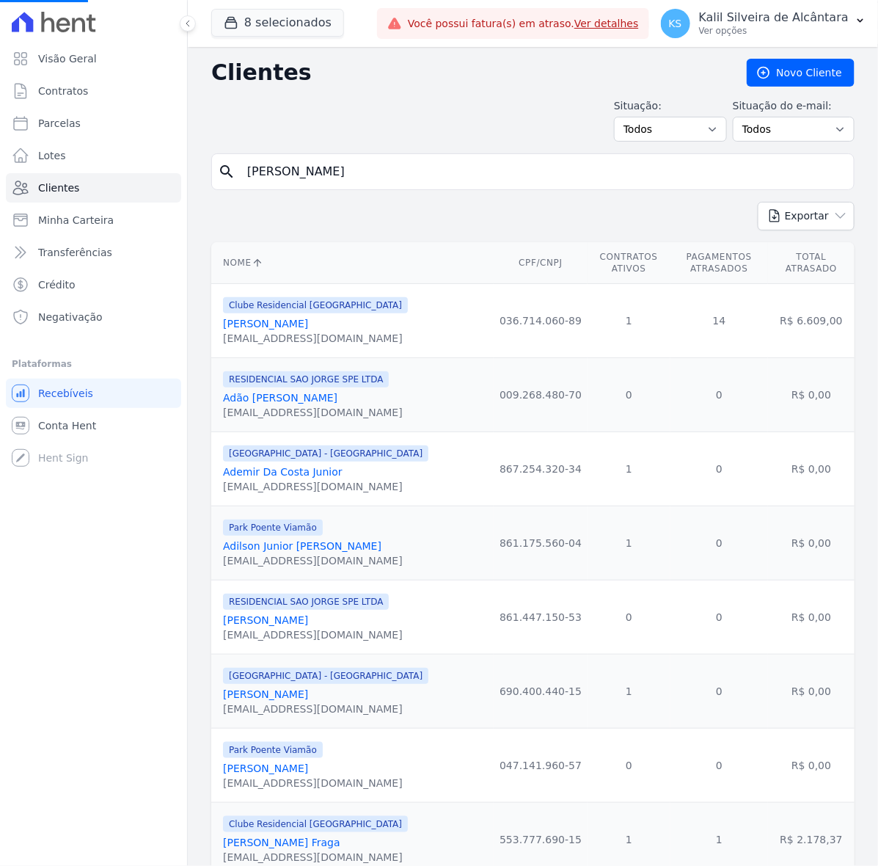
click at [446, 166] on input "Monica Machado De Souza" at bounding box center [543, 171] width 610 height 29
click at [375, 177] on input "search" at bounding box center [543, 171] width 610 height 29
paste input "Leonardo Jorge Ramos"
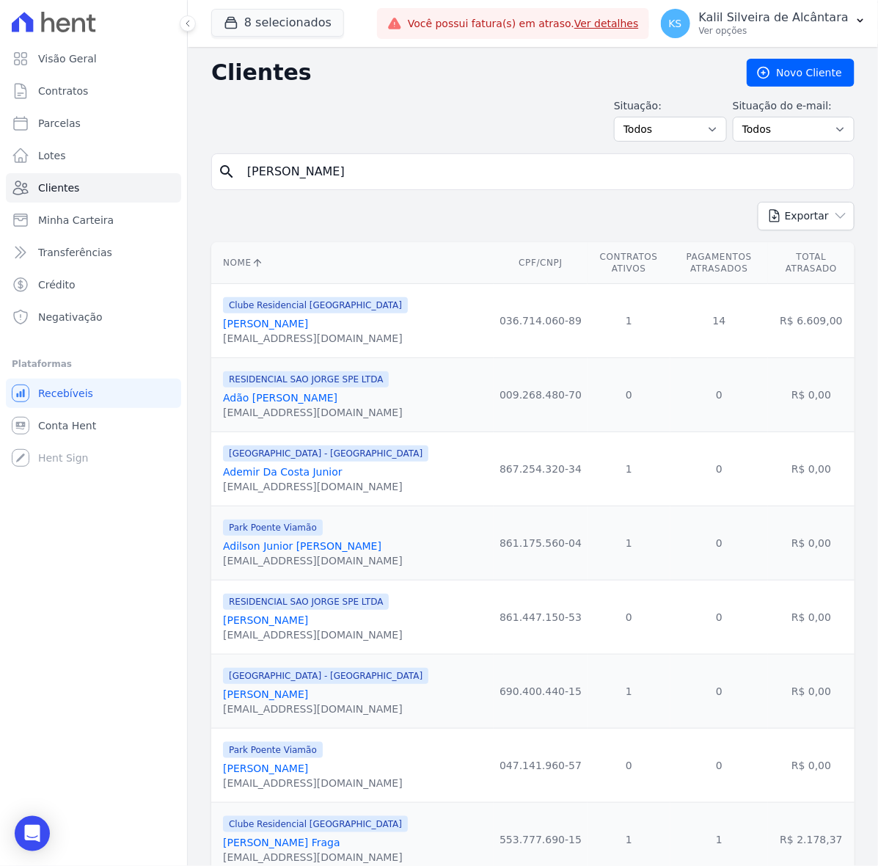
type input "Leonardo Jorge Ramos"
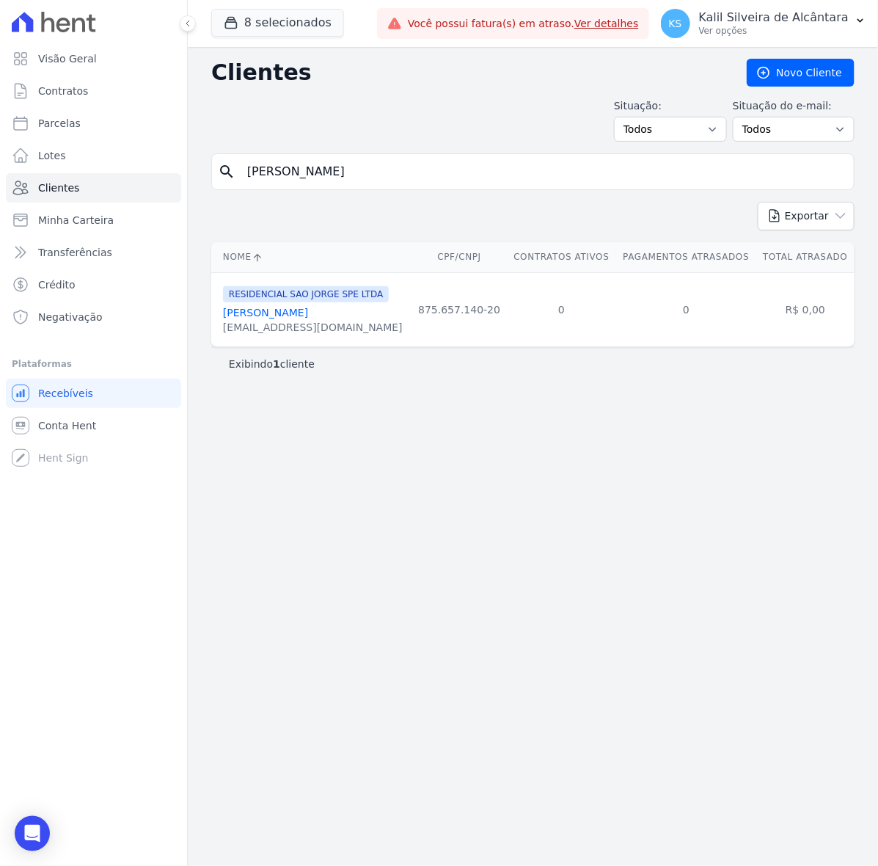
click at [308, 313] on link "Leonardo Jorge Ramos" at bounding box center [265, 313] width 85 height 12
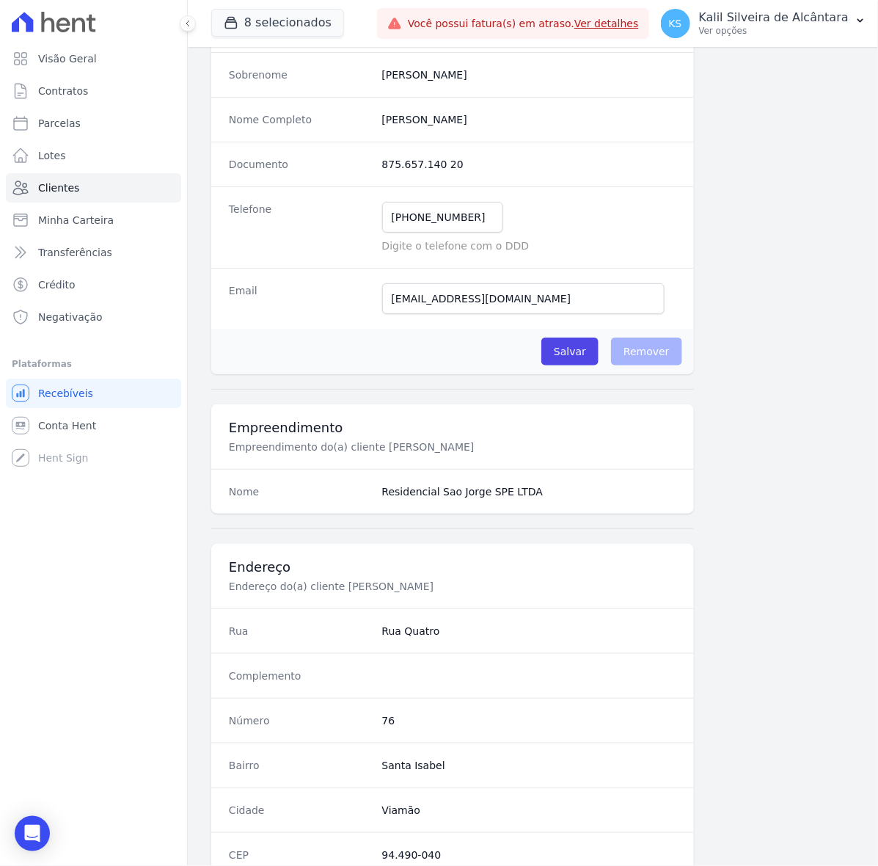
scroll to position [459, 0]
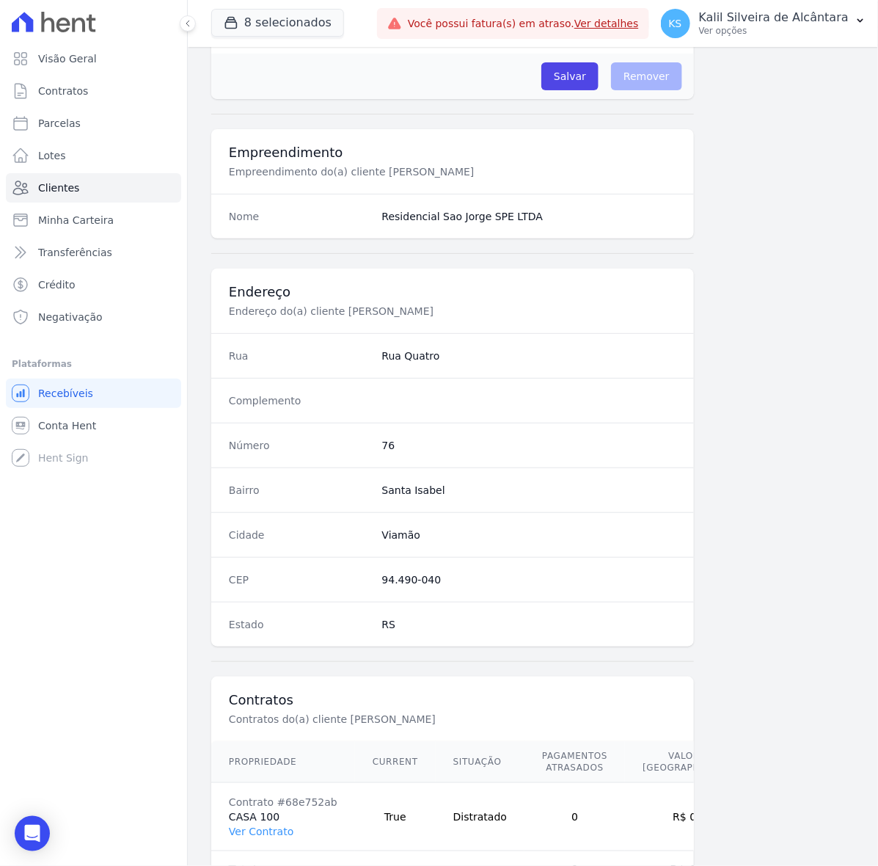
drag, startPoint x: 448, startPoint y: 578, endPoint x: 334, endPoint y: 570, distance: 114.0
click at [332, 571] on div "CEP 94.490-040" at bounding box center [452, 579] width 483 height 45
copy div "94.490-040"
drag, startPoint x: 454, startPoint y: 457, endPoint x: 343, endPoint y: 449, distance: 111.1
click at [343, 449] on div "Número 76" at bounding box center [452, 445] width 483 height 45
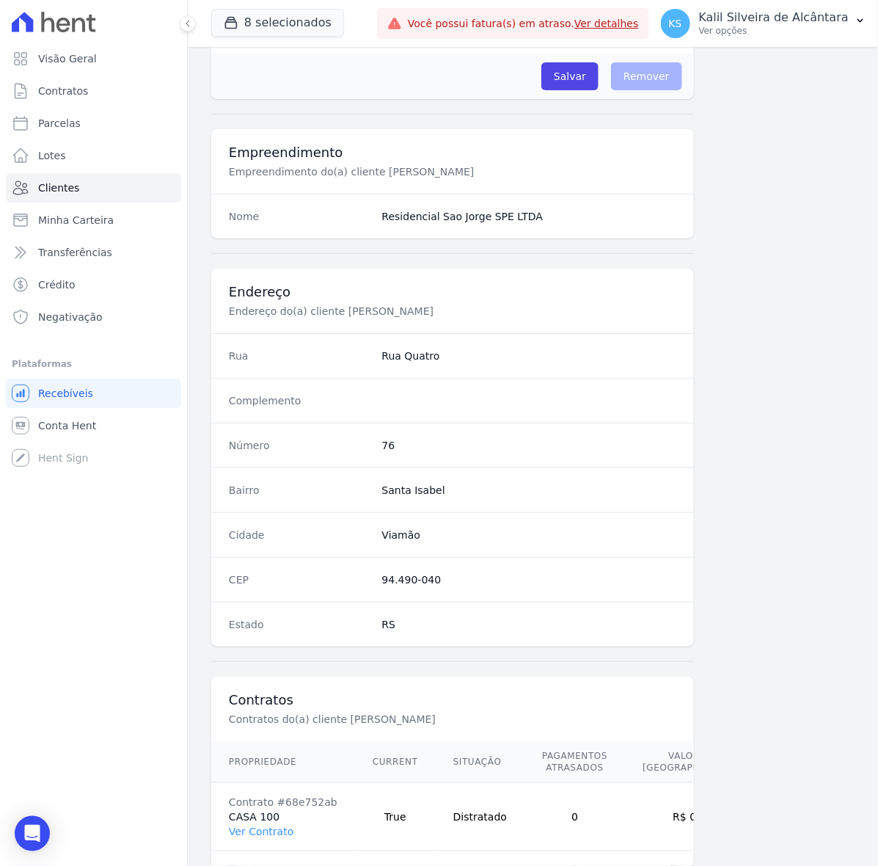
copy div "Número 76"
click at [67, 183] on span "Clientes" at bounding box center [58, 188] width 41 height 15
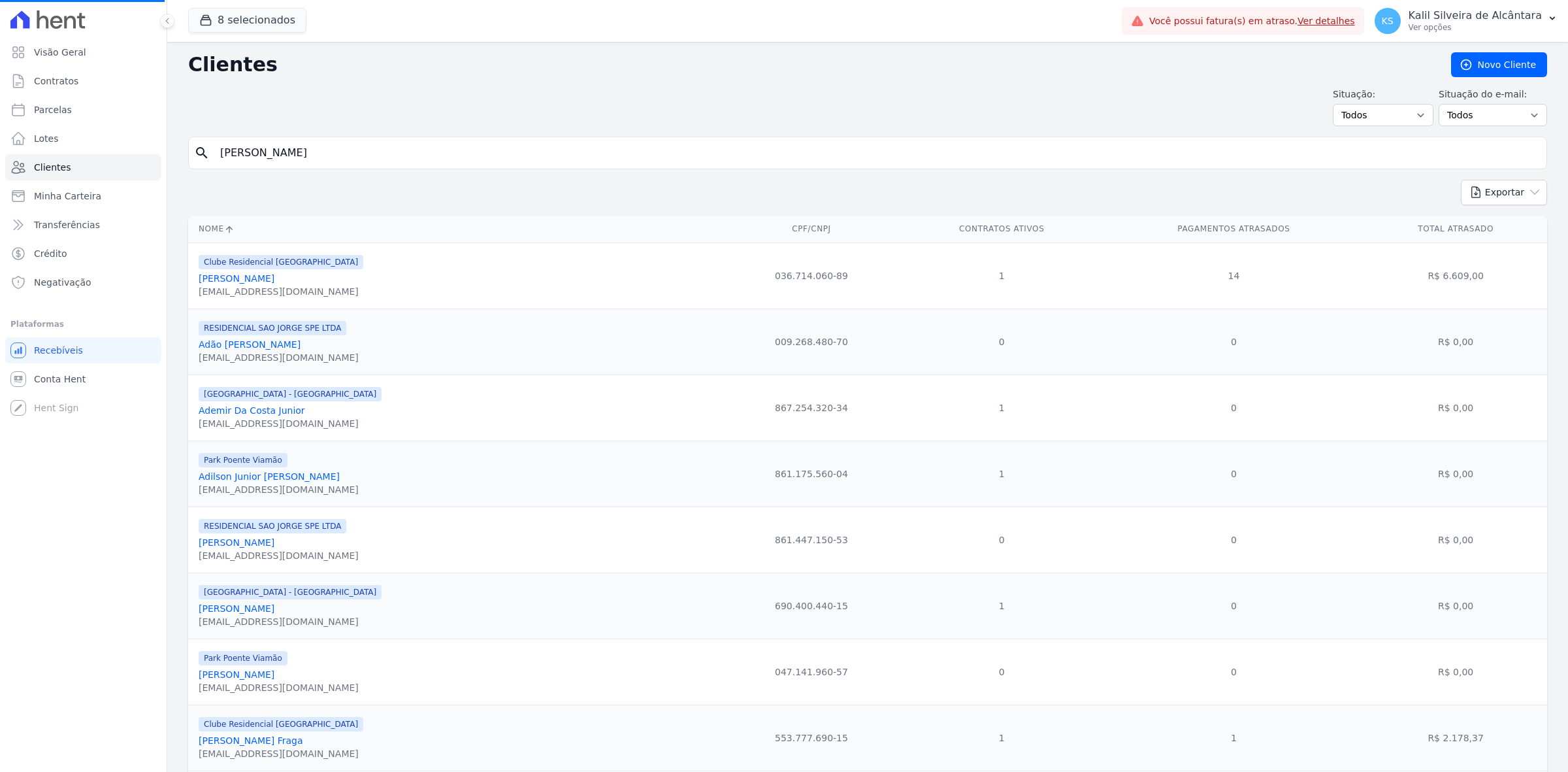
click at [661, 166] on input "Leonardo Jorge Ramos" at bounding box center [876, 152] width 1329 height 26
click at [661, 166] on input "search" at bounding box center [876, 152] width 1329 height 26
type input "mendes"
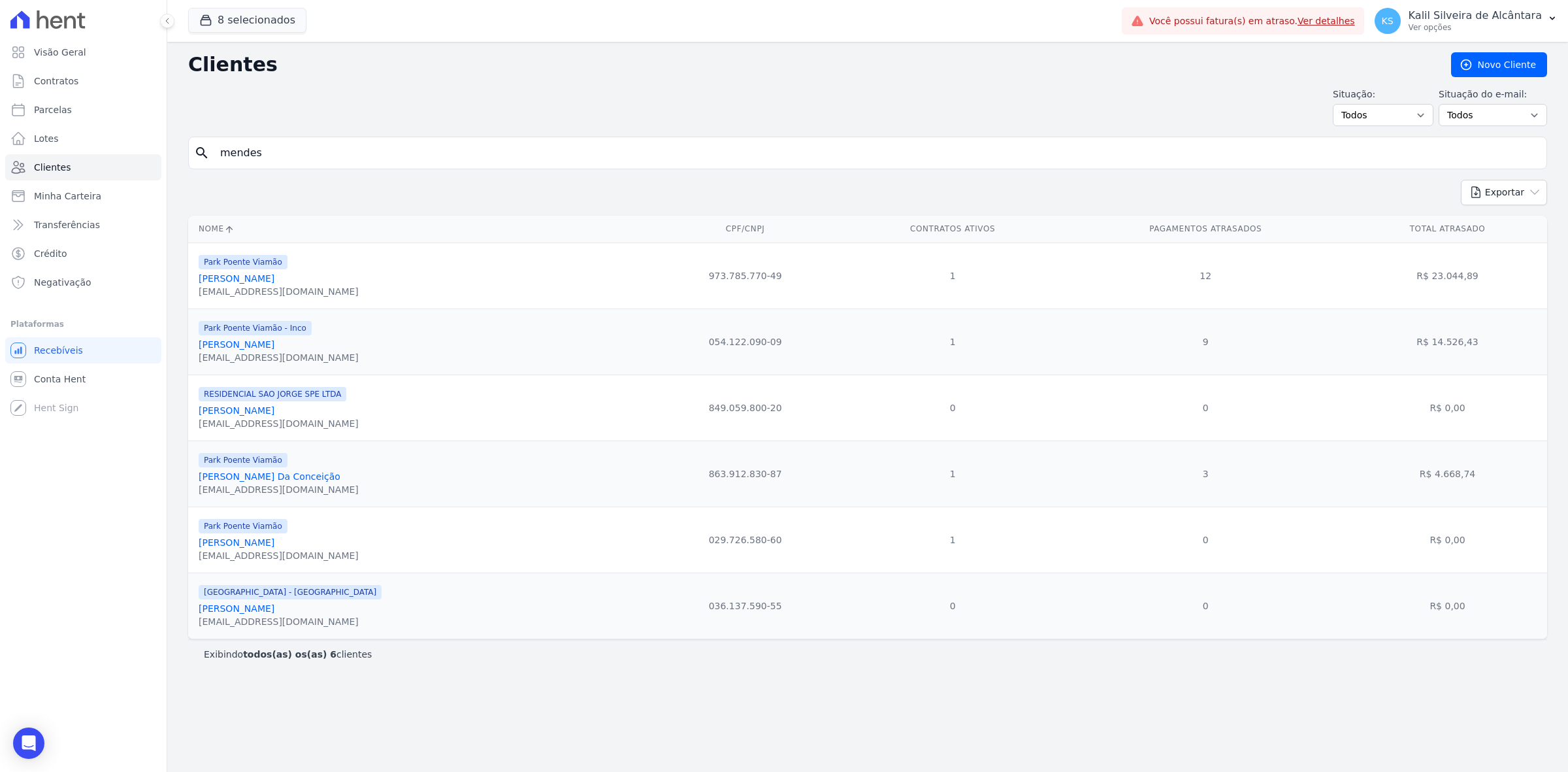
drag, startPoint x: 1408, startPoint y: 272, endPoint x: 1478, endPoint y: 276, distance: 70.1
click at [782, 276] on td "R$ 23.044,89" at bounding box center [1448, 275] width 199 height 66
click at [230, 139] on div "search mendes" at bounding box center [867, 152] width 1359 height 33
click at [272, 158] on input "mendes" at bounding box center [876, 152] width 1329 height 26
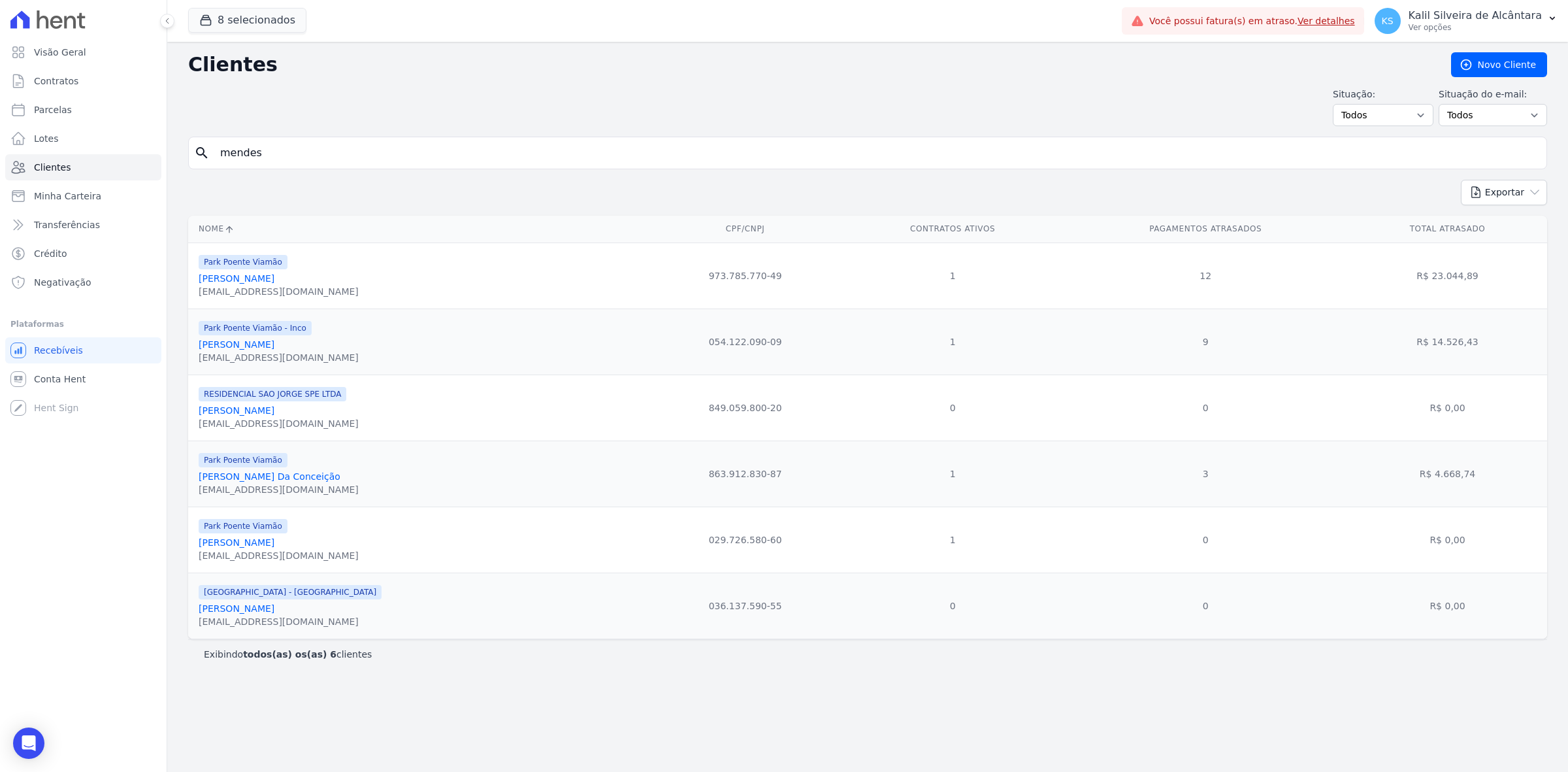
click at [272, 158] on input "mendes" at bounding box center [876, 152] width 1329 height 26
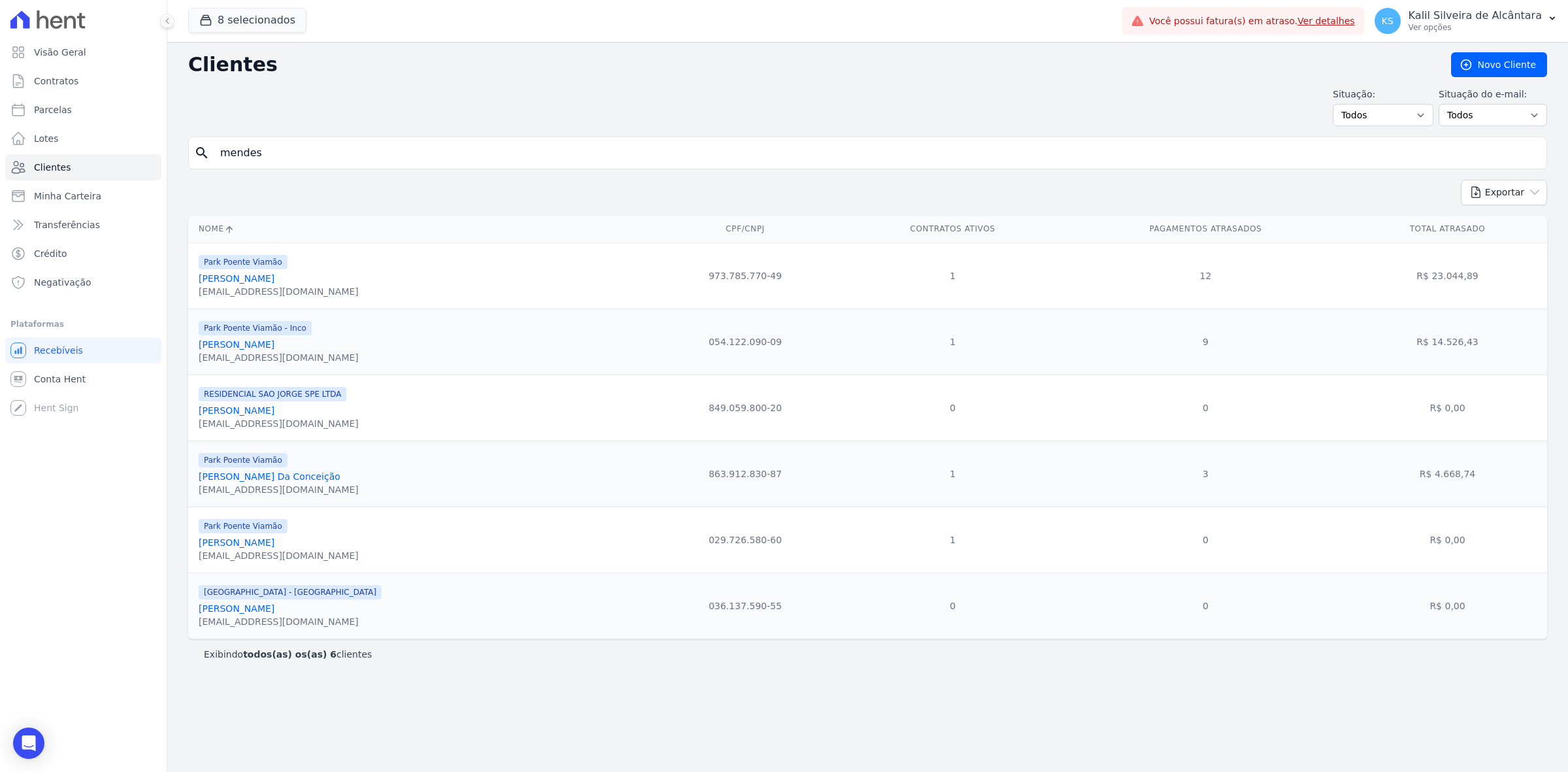
click at [272, 158] on input "mendes" at bounding box center [876, 152] width 1329 height 26
click at [782, 69] on h2 "Clientes" at bounding box center [808, 64] width 1242 height 23
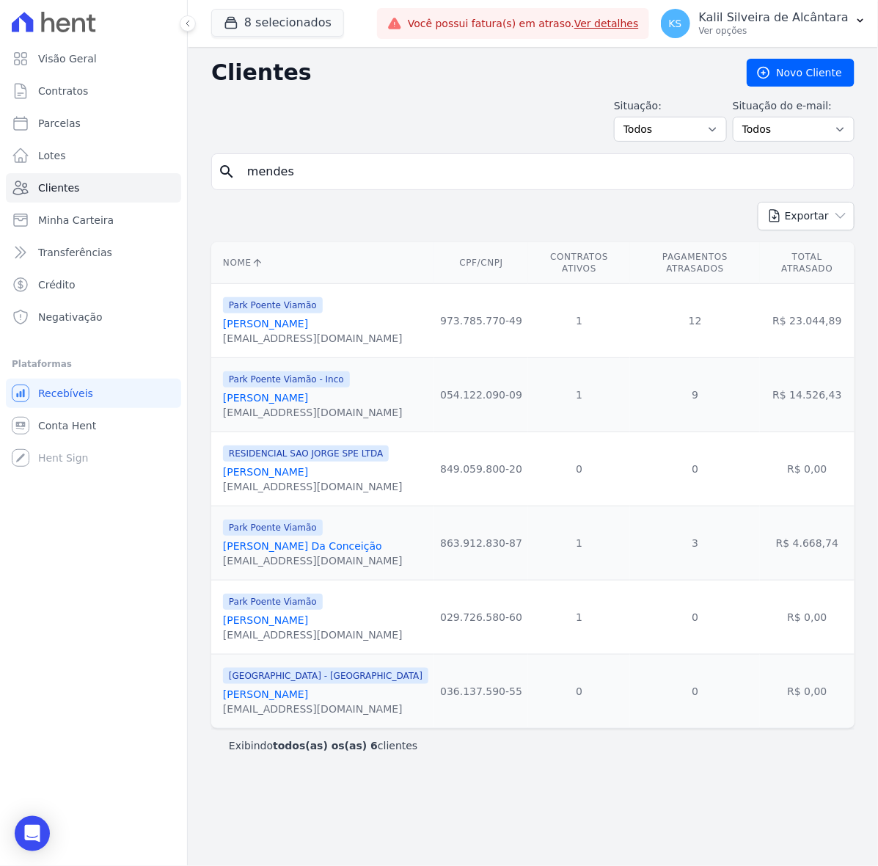
click at [313, 169] on input "mendes" at bounding box center [543, 171] width 610 height 29
click at [835, 171] on input "mendes" at bounding box center [543, 171] width 610 height 29
click at [730, 184] on input "search" at bounding box center [543, 171] width 610 height 29
click at [294, 86] on div "Clientes Novo Cliente" at bounding box center [533, 73] width 644 height 28
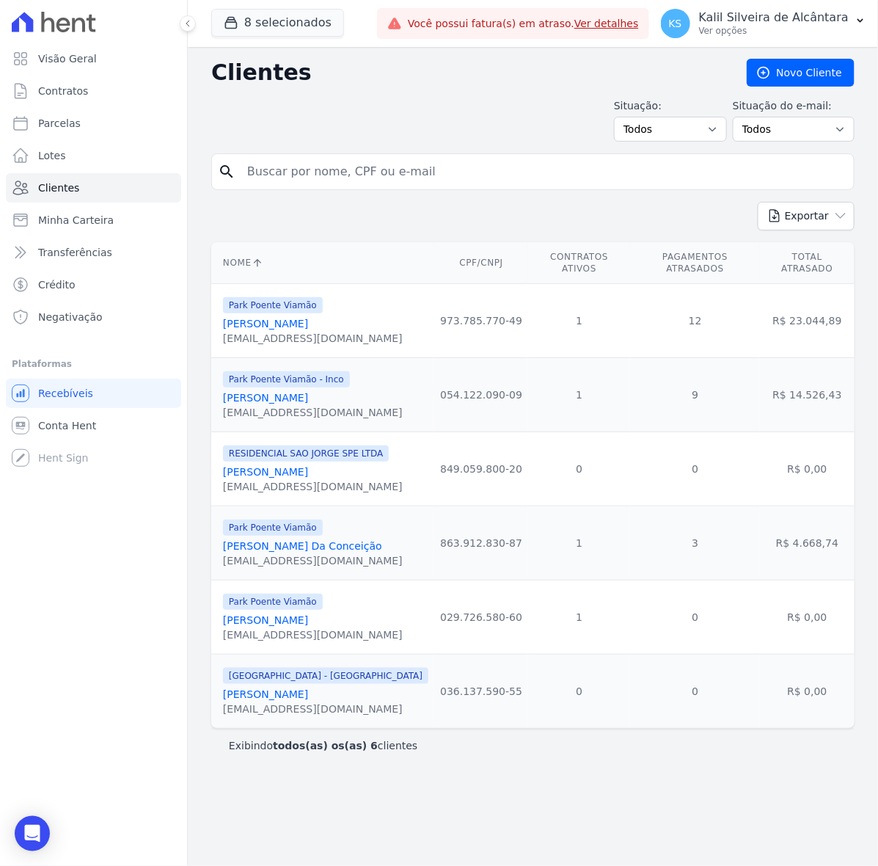
drag, startPoint x: 379, startPoint y: 141, endPoint x: 380, endPoint y: 149, distance: 8.2
click at [379, 145] on div "Clientes Novo Cliente Situação: Todos Adimplentes Inadimplentes Situação do e-m…" at bounding box center [533, 456] width 691 height 819
click at [391, 170] on input "search" at bounding box center [543, 171] width 610 height 29
click at [379, 110] on div "Situação: Todos Adimplentes Inadimplentes Situação do e-mail: Todos Confirmado …" at bounding box center [533, 119] width 644 height 43
click at [279, 166] on input "search" at bounding box center [543, 171] width 610 height 29
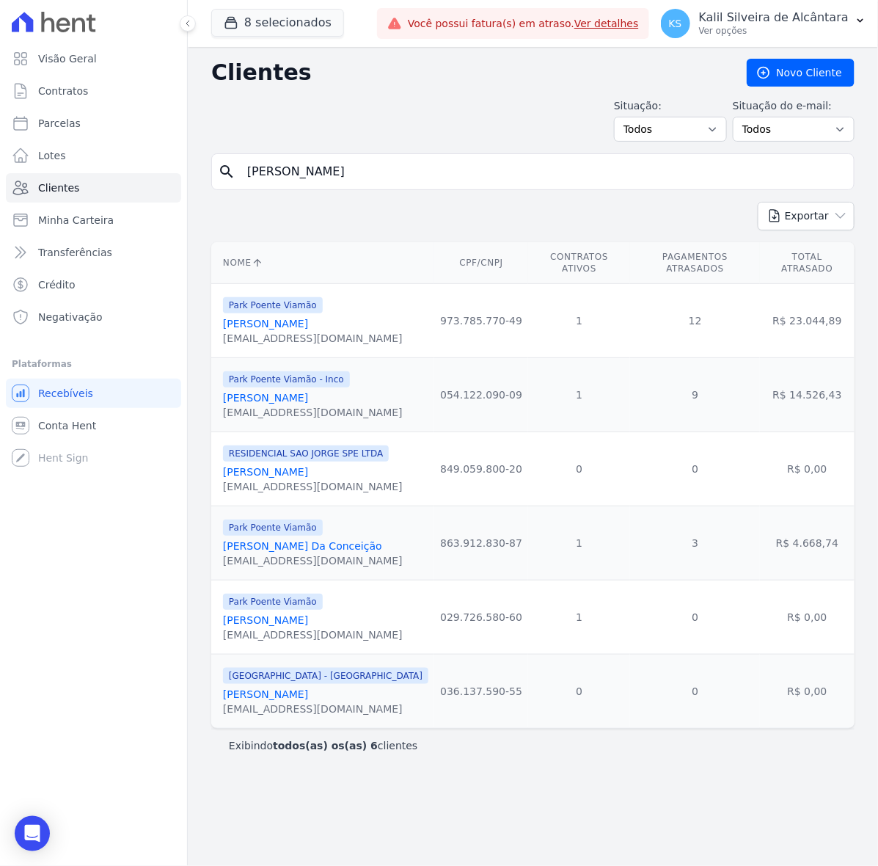
type input "jeferson"
click at [307, 318] on link "Jeferson Goncalves Mendes" at bounding box center [265, 324] width 85 height 12
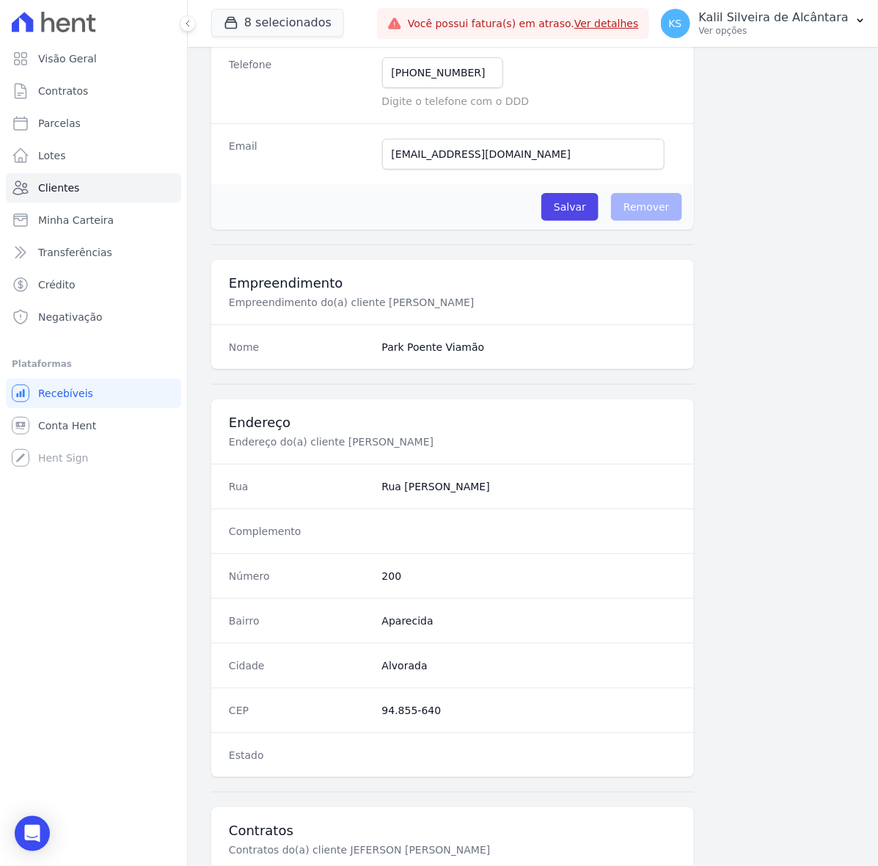
scroll to position [523, 0]
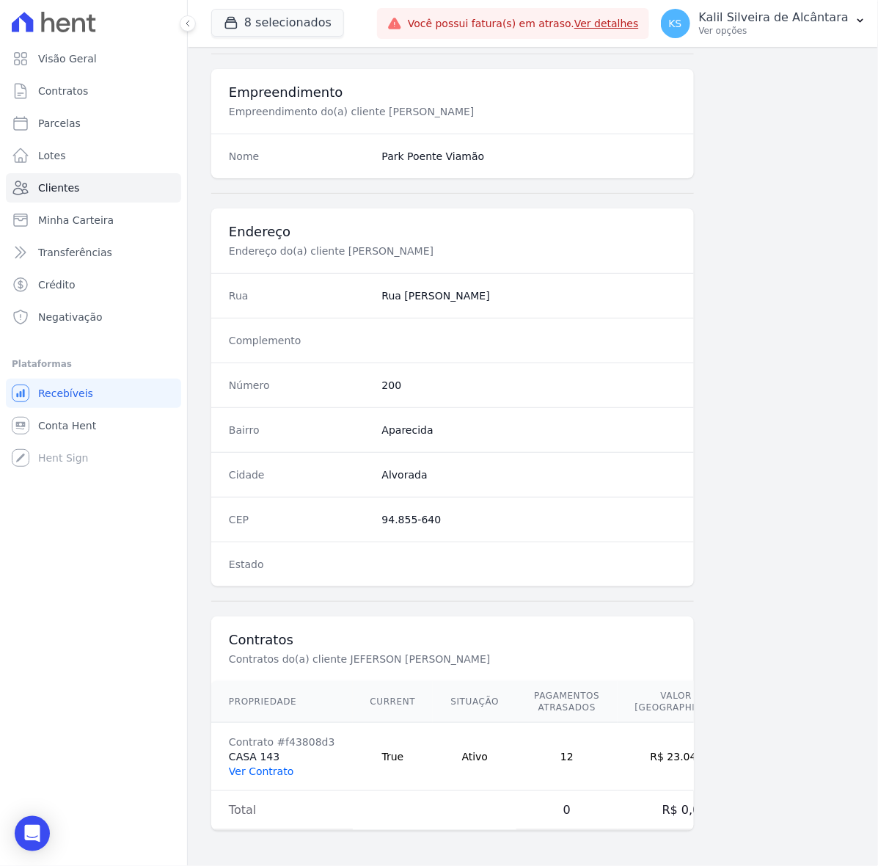
click at [270, 768] on link "Ver Contrato" at bounding box center [261, 771] width 65 height 12
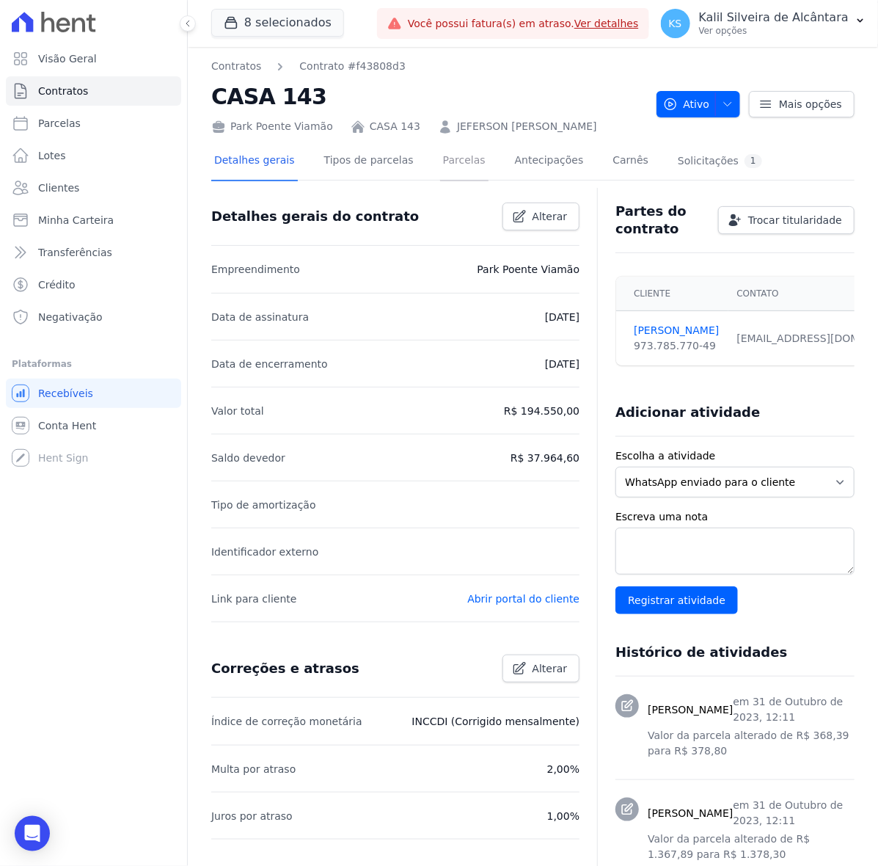
click at [440, 165] on link "Parcelas" at bounding box center [464, 161] width 48 height 39
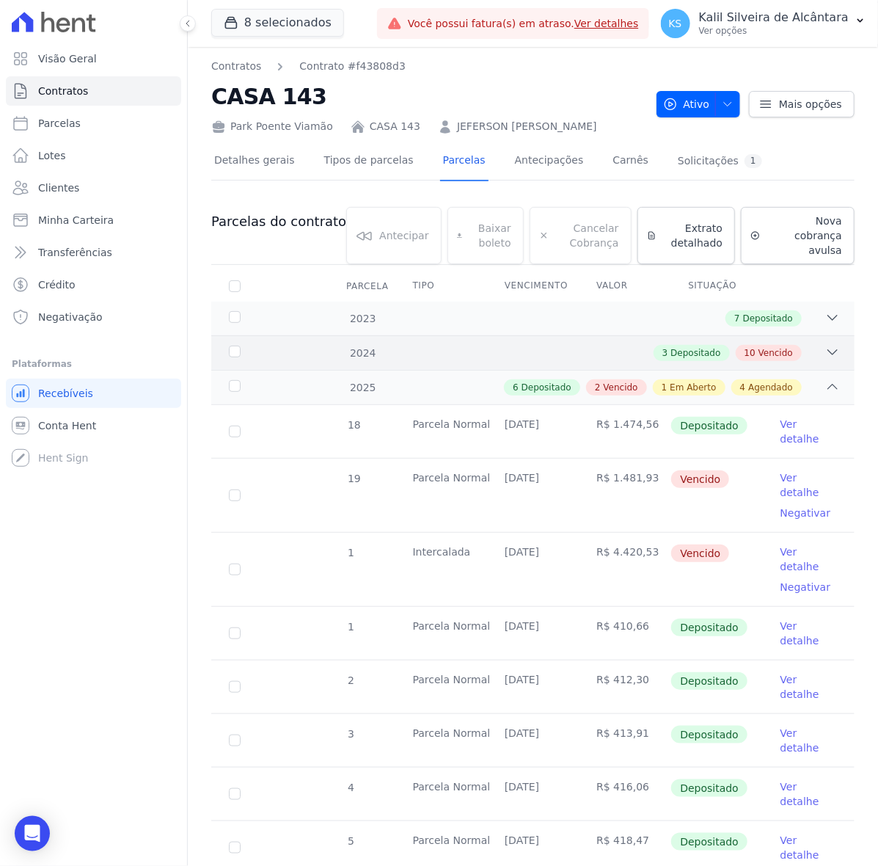
scroll to position [253, 0]
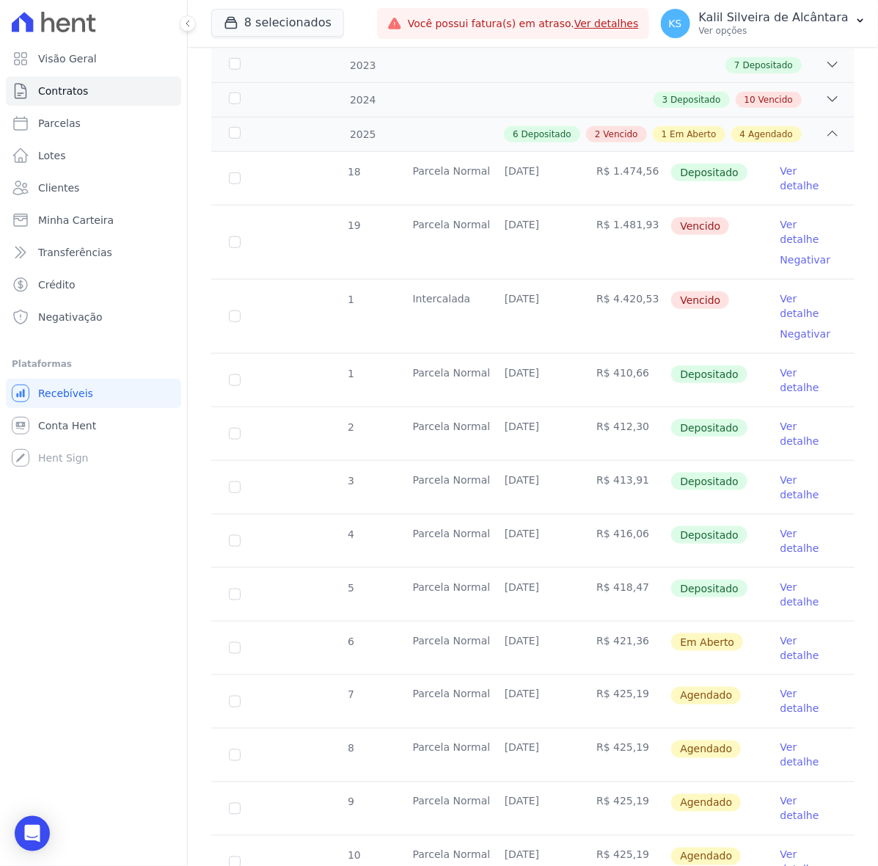
drag, startPoint x: 492, startPoint y: 529, endPoint x: 749, endPoint y: 529, distance: 256.1
click at [749, 621] on tr "6 Parcela Normal 25/08/2025 R$ 421,36 Em Aberto Ver detalhe" at bounding box center [533, 648] width 644 height 54
drag, startPoint x: 719, startPoint y: 580, endPoint x: 550, endPoint y: 585, distance: 168.9
click at [718, 675] on td "Agendado" at bounding box center [717, 701] width 92 height 53
drag, startPoint x: 499, startPoint y: 571, endPoint x: 822, endPoint y: 570, distance: 322.9
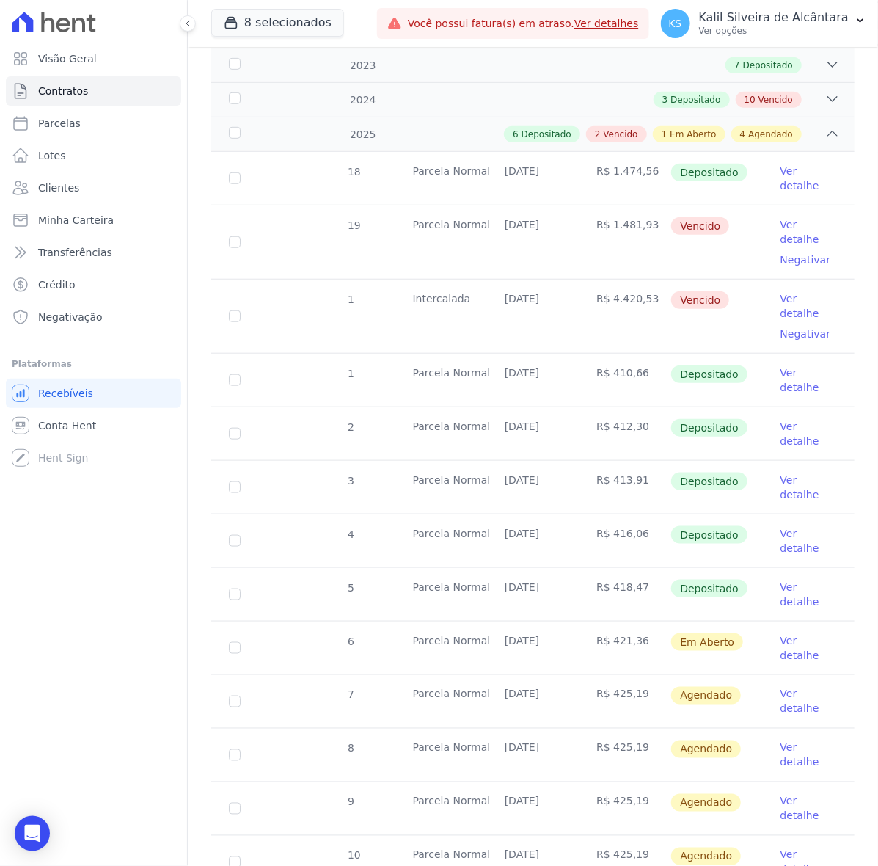
click at [822, 674] on tr "7 Parcela Normal 25/09/2025 R$ 425,19 Agendado Ver detalhe" at bounding box center [533, 701] width 644 height 54
click at [763, 729] on td "Ver detalhe" at bounding box center [809, 755] width 92 height 53
drag, startPoint x: 492, startPoint y: 533, endPoint x: 834, endPoint y: 582, distance: 344.7
click at [824, 621] on tr "6 Parcela Normal 25/08/2025 R$ 421,36 Em Aberto Ver detalhe" at bounding box center [533, 648] width 644 height 54
